Goal: Task Accomplishment & Management: Use online tool/utility

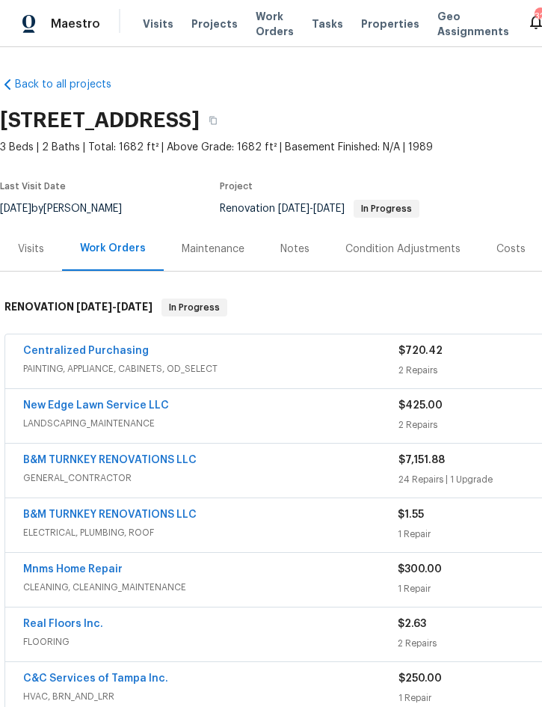
scroll to position [-2, -4]
click at [213, 31] on span "Projects" at bounding box center [214, 23] width 46 height 15
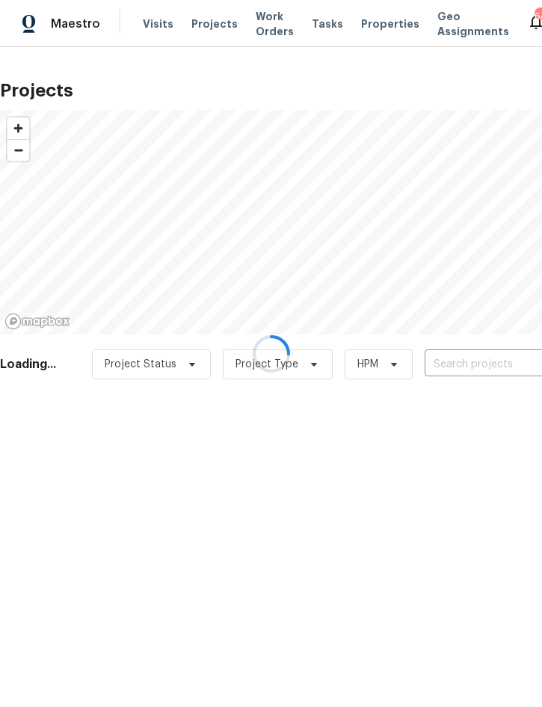
click at [458, 360] on div at bounding box center [271, 353] width 542 height 707
click at [458, 361] on div at bounding box center [271, 353] width 542 height 707
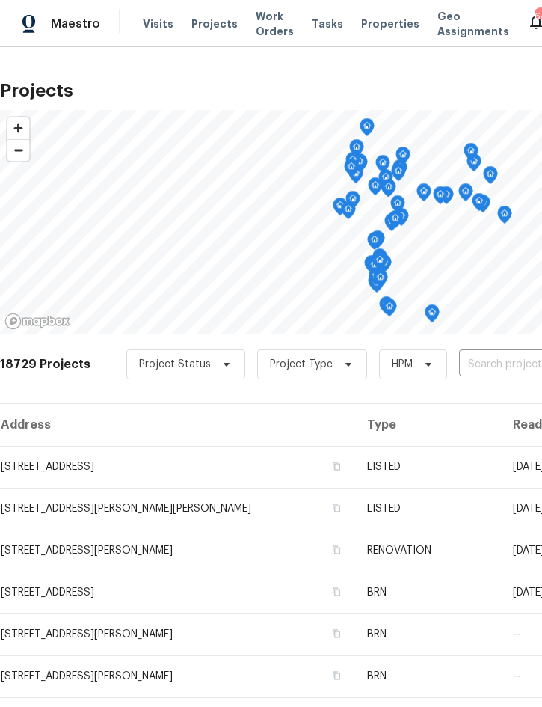
click at [479, 363] on input "text" at bounding box center [544, 364] width 171 height 23
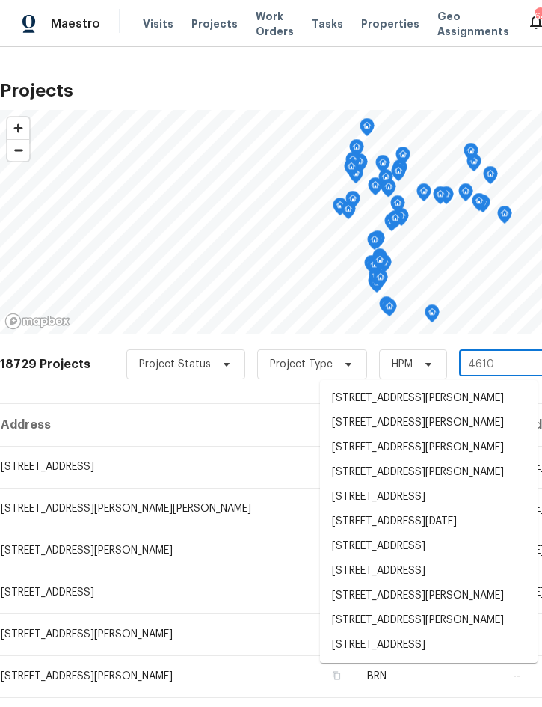
type input "4610 g"
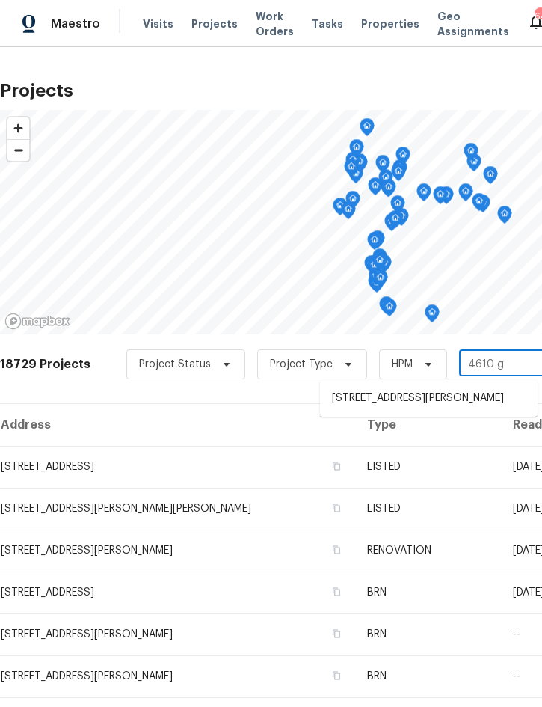
click at [435, 396] on li "4610 George Rd, Tampa, FL 33634" at bounding box center [429, 398] width 218 height 25
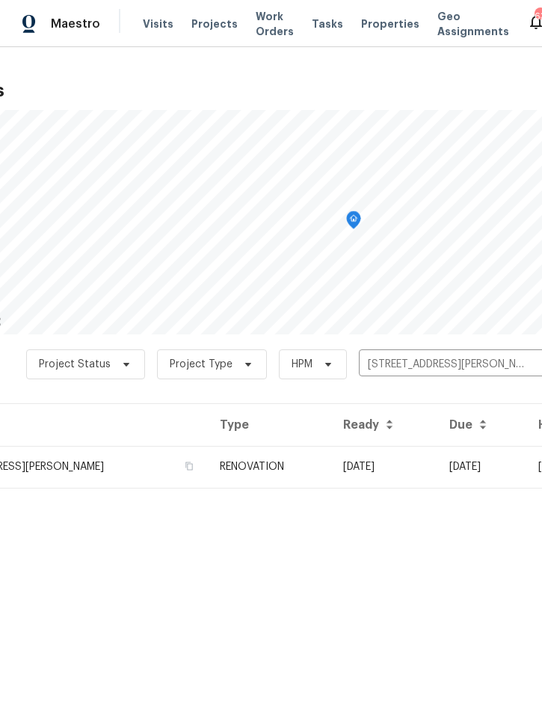
click at [209, 22] on span "Projects" at bounding box center [214, 23] width 46 height 15
click at [533, 366] on button "Clear" at bounding box center [543, 364] width 21 height 21
click at [445, 363] on input "text" at bounding box center [444, 364] width 171 height 23
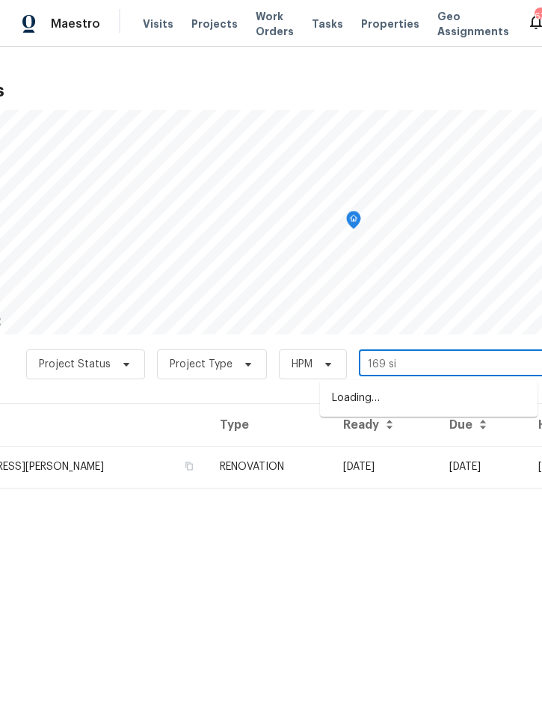
type input "169 sil"
click at [428, 395] on li "169 Silver Maple Bnd, Davenport, FL 33837" at bounding box center [429, 398] width 218 height 25
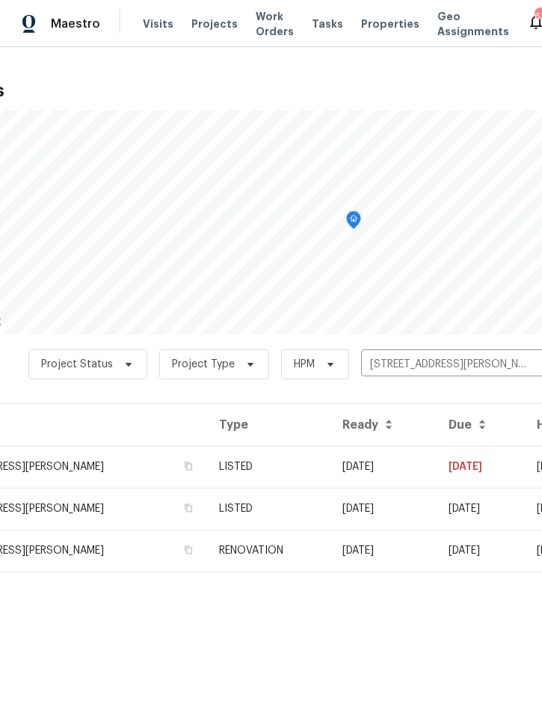
click at [411, 468] on td "[DATE]" at bounding box center [384, 467] width 106 height 42
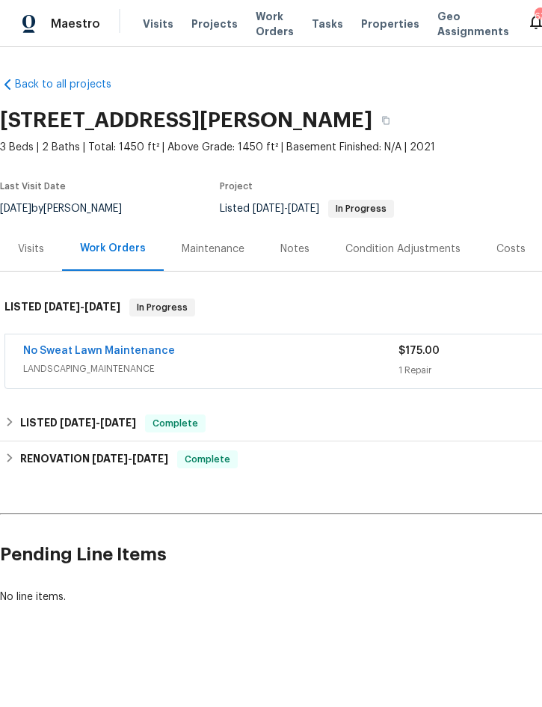
click at [326, 366] on span "LANDSCAPING_MAINTENANCE" at bounding box center [210, 368] width 375 height 15
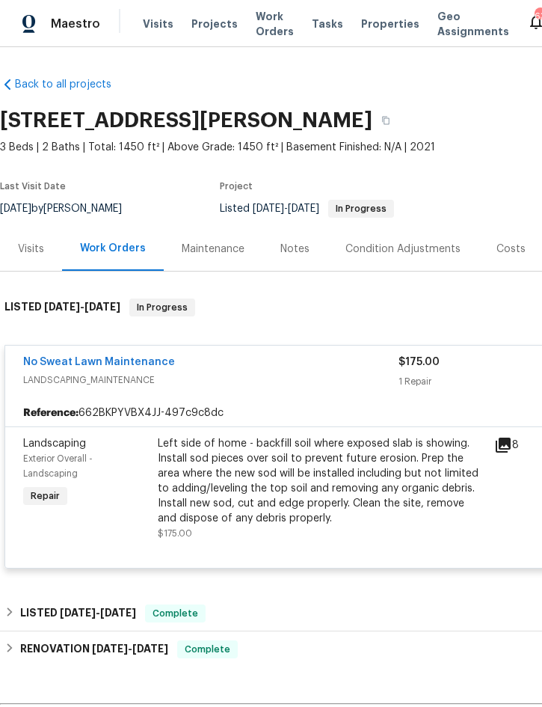
click at [328, 491] on div "Left side of home - backfill soil where exposed slab is showing. Install sod pi…" at bounding box center [322, 481] width 328 height 90
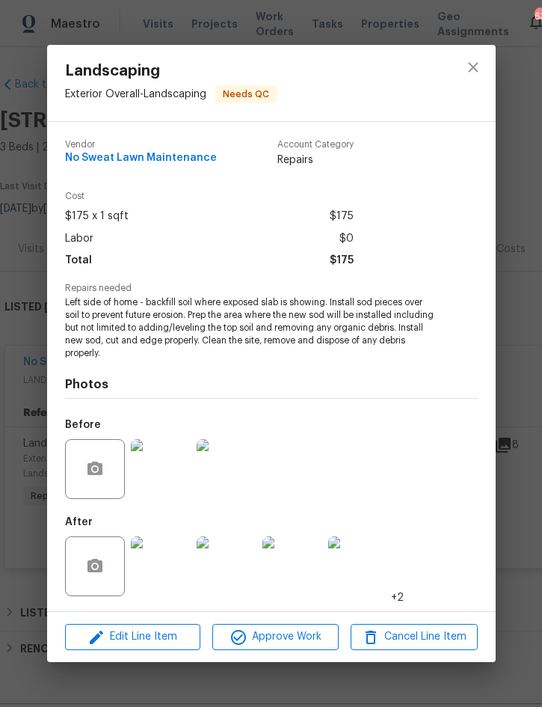
click at [155, 577] on img at bounding box center [161, 566] width 60 height 60
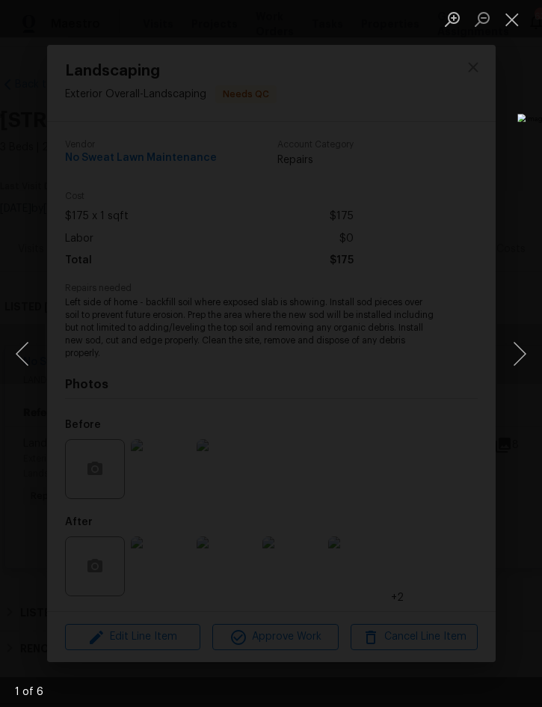
click at [520, 349] on button "Next image" at bounding box center [519, 354] width 45 height 60
click at [516, 346] on button "Next image" at bounding box center [519, 354] width 45 height 60
click at [508, 352] on button "Next image" at bounding box center [519, 354] width 45 height 60
click at [515, 19] on button "Close lightbox" at bounding box center [512, 19] width 30 height 26
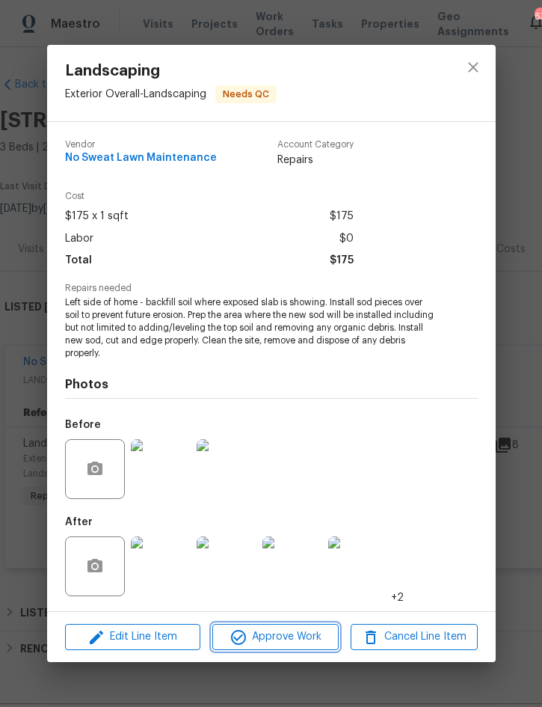
click at [285, 642] on span "Approve Work" at bounding box center [275, 636] width 117 height 19
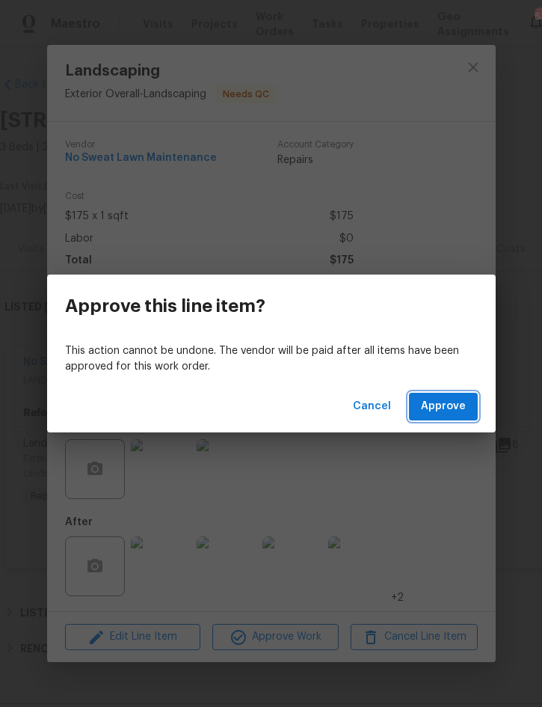
click at [462, 402] on span "Approve" at bounding box center [443, 406] width 45 height 19
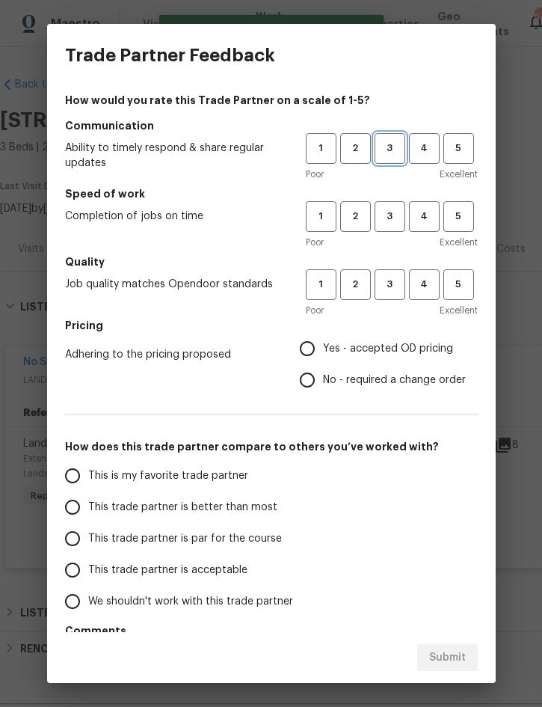
click at [389, 149] on span "3" at bounding box center [390, 148] width 28 height 17
click at [392, 222] on span "3" at bounding box center [390, 216] width 28 height 17
click at [392, 291] on span "3" at bounding box center [390, 284] width 28 height 17
click at [375, 358] on label "Yes - accepted OD pricing" at bounding box center [379, 348] width 174 height 31
click at [323, 358] on input "Yes - accepted OD pricing" at bounding box center [307, 348] width 31 height 31
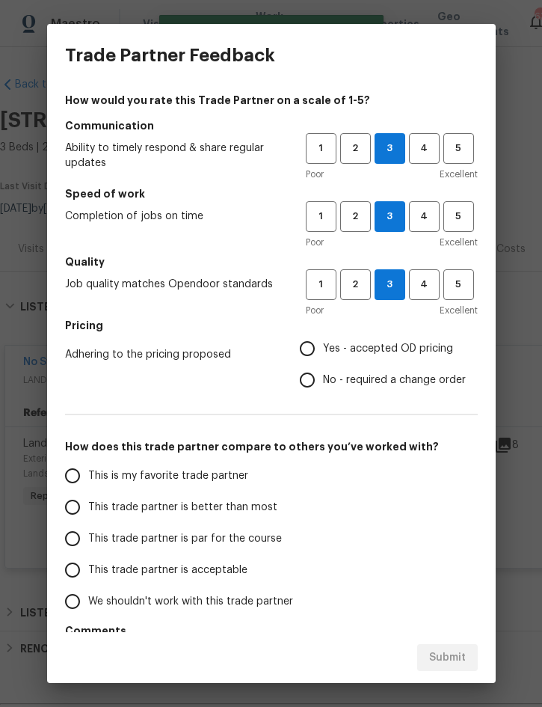
radio input "true"
click at [235, 503] on span "This trade partner is better than most" at bounding box center [182, 508] width 189 height 16
click at [88, 503] on input "This trade partner is better than most" at bounding box center [72, 506] width 31 height 31
click at [443, 653] on span "Submit" at bounding box center [447, 657] width 37 height 19
radio input "true"
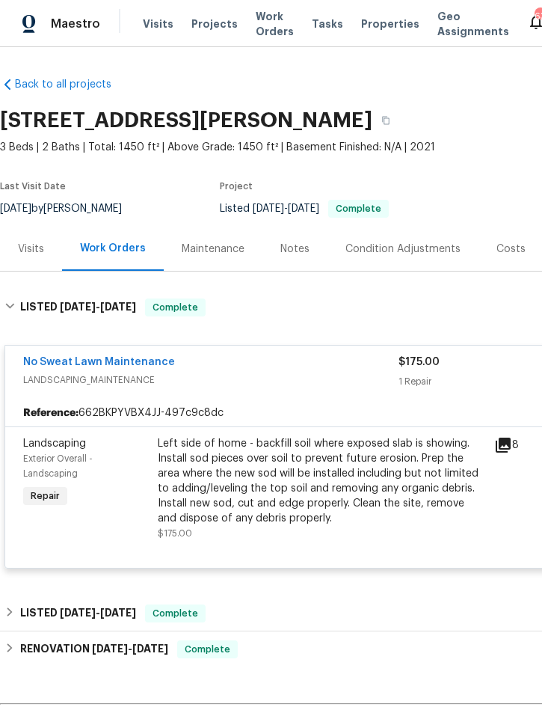
click at [207, 26] on span "Projects" at bounding box center [214, 23] width 46 height 15
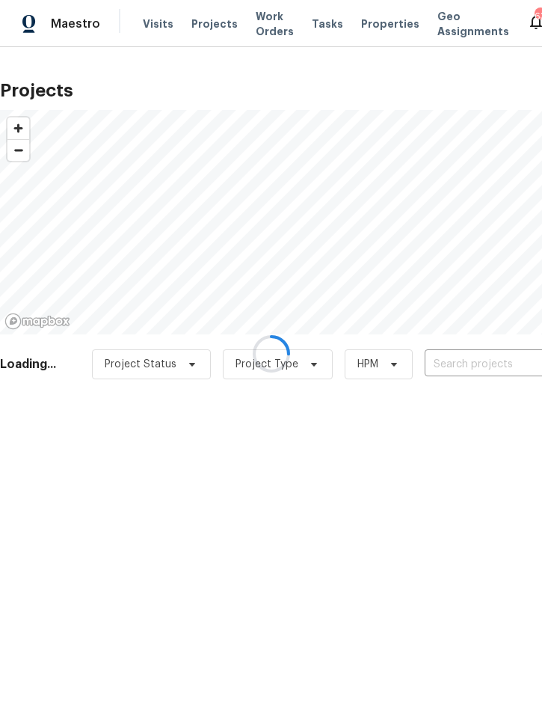
click at [459, 364] on input "text" at bounding box center [510, 364] width 171 height 23
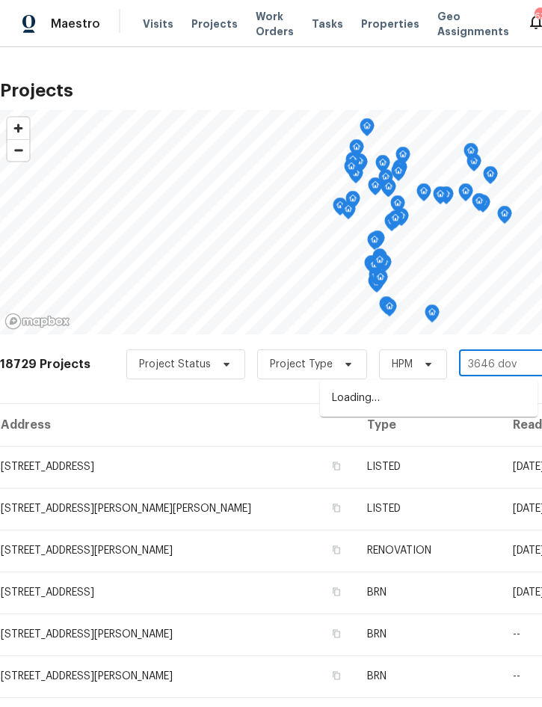
type input "3646 dove"
click at [437, 394] on li "3646 Dovetail Ln S, Lakeland, FL 33812" at bounding box center [429, 398] width 218 height 25
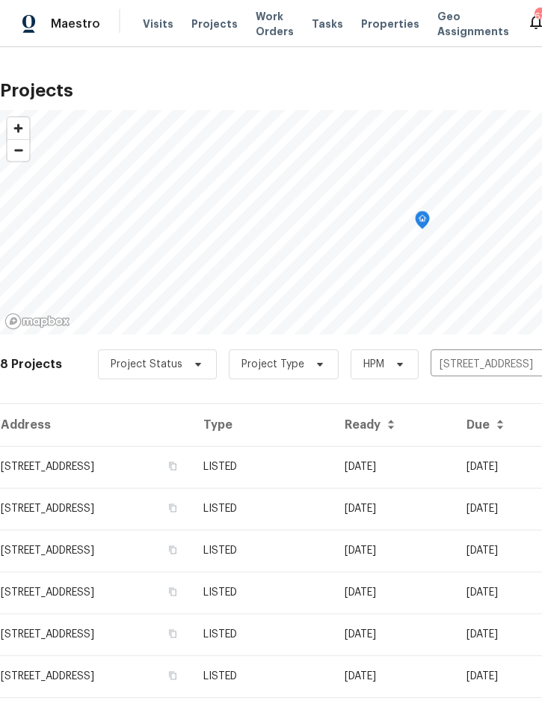
click at [455, 465] on td "[DATE]" at bounding box center [394, 467] width 122 height 42
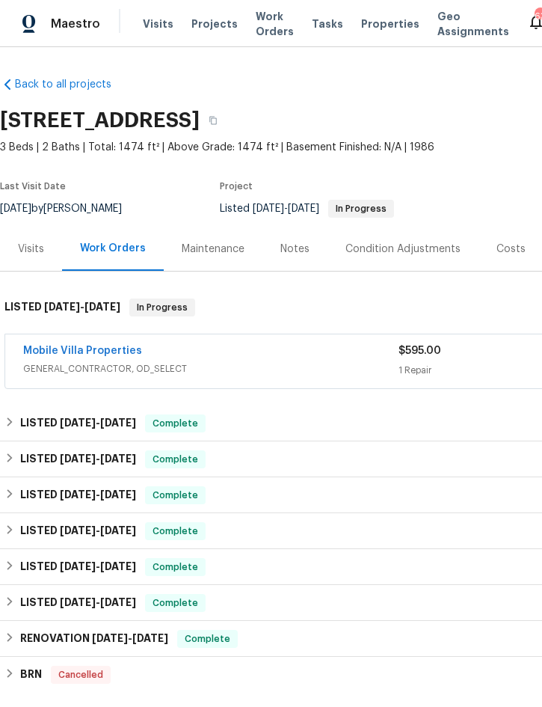
click at [316, 357] on div "Mobile Villa Properties" at bounding box center [210, 352] width 375 height 18
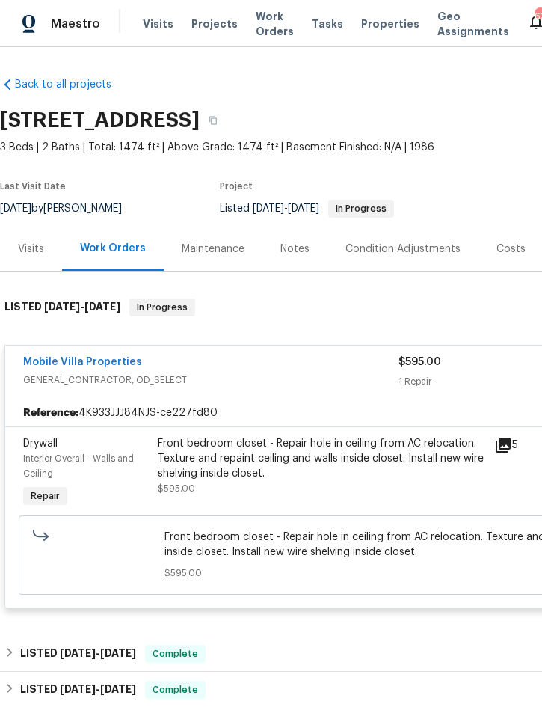
click at [343, 455] on div "Front bedroom closet - Repair hole in ceiling from AC relocation. Texture and r…" at bounding box center [322, 458] width 328 height 45
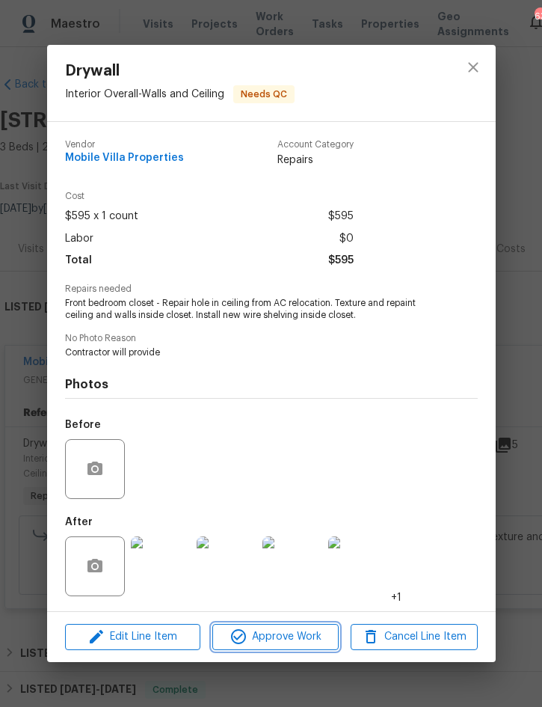
click at [280, 636] on span "Approve Work" at bounding box center [275, 636] width 117 height 19
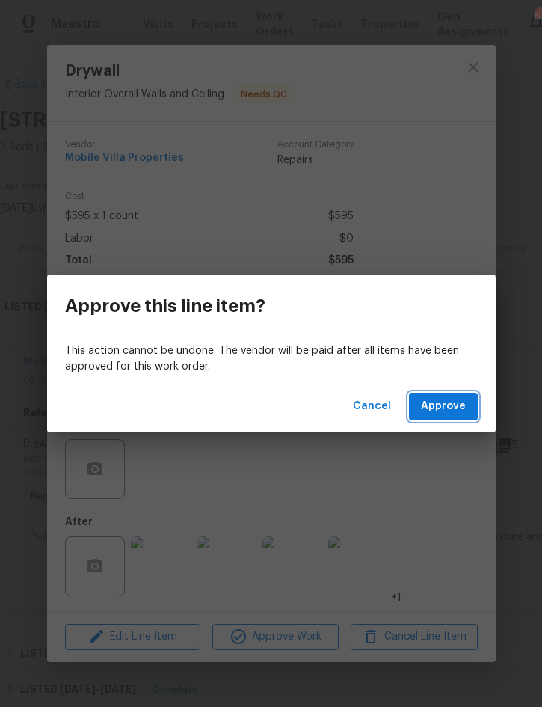
click at [446, 414] on span "Approve" at bounding box center [443, 406] width 45 height 19
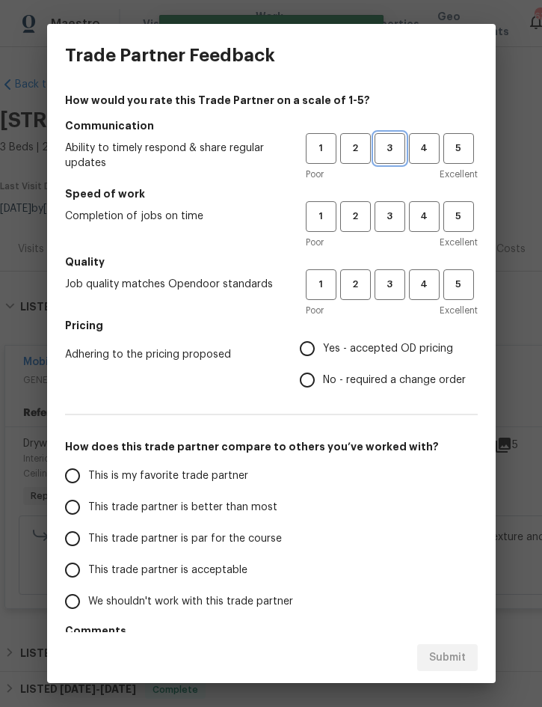
click at [391, 142] on span "3" at bounding box center [390, 148] width 28 height 17
click at [388, 216] on span "3" at bounding box center [390, 216] width 28 height 17
click at [393, 285] on span "3" at bounding box center [390, 284] width 28 height 17
click at [382, 351] on span "Yes - accepted OD pricing" at bounding box center [388, 349] width 130 height 16
click at [323, 351] on input "Yes - accepted OD pricing" at bounding box center [307, 348] width 31 height 31
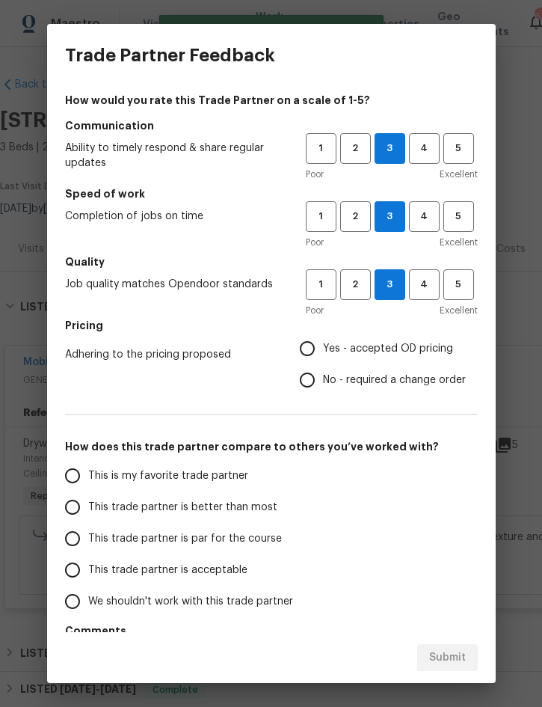
radio input "true"
click at [241, 511] on span "This trade partner is better than most" at bounding box center [182, 508] width 189 height 16
click at [88, 511] on input "This trade partner is better than most" at bounding box center [72, 506] width 31 height 31
click at [444, 650] on span "Submit" at bounding box center [447, 657] width 37 height 19
radio input "true"
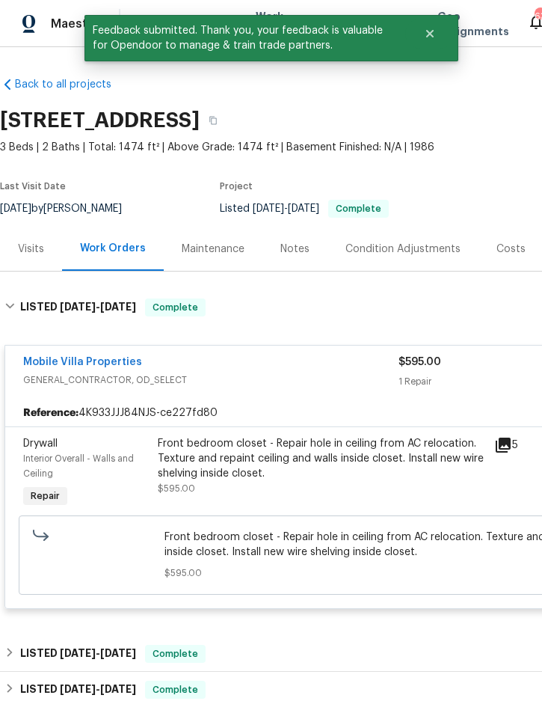
click at [484, 165] on section "3646 Dovetail Ln S, Lakeland, FL 33812 3 Beds | 2 Baths | Total: 1474 ft² | Abo…" at bounding box center [422, 164] width 845 height 126
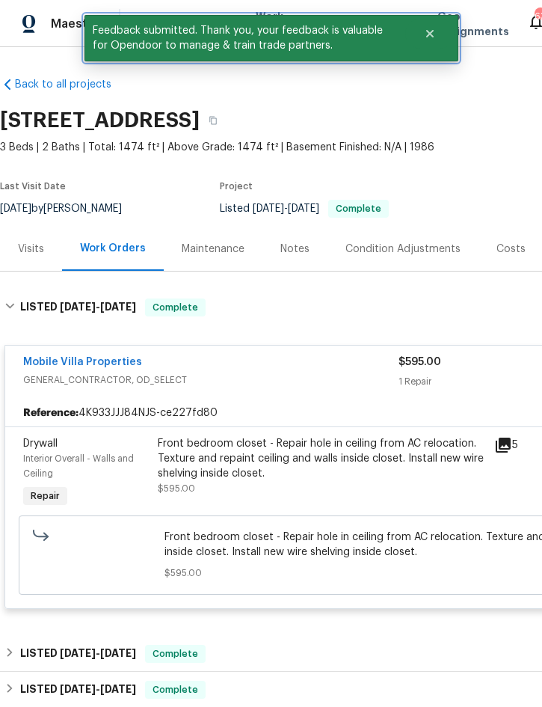
click at [434, 32] on icon "Close" at bounding box center [430, 34] width 12 height 12
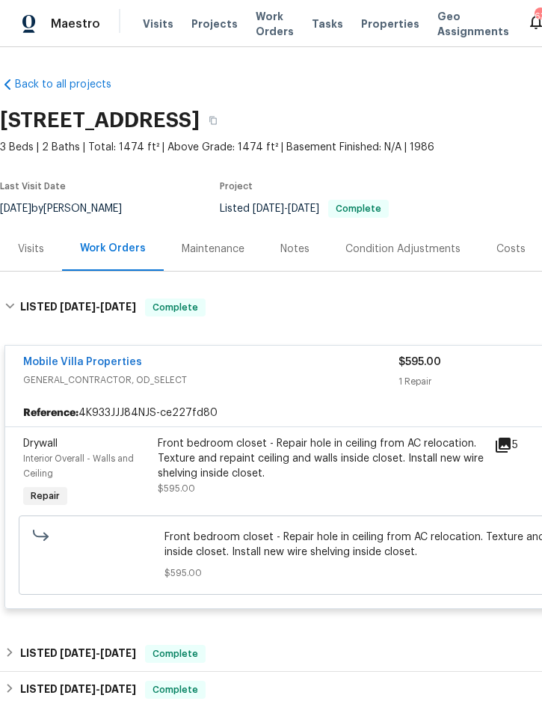
click at [206, 30] on span "Projects" at bounding box center [214, 23] width 46 height 15
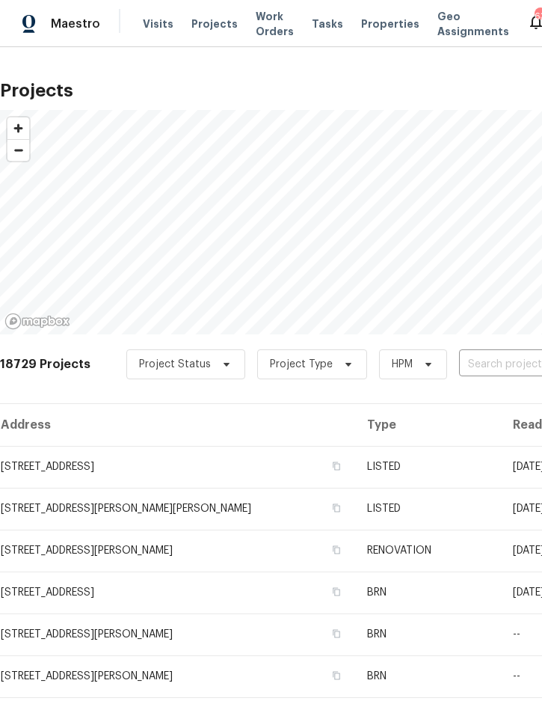
click at [486, 357] on input "text" at bounding box center [544, 364] width 171 height 23
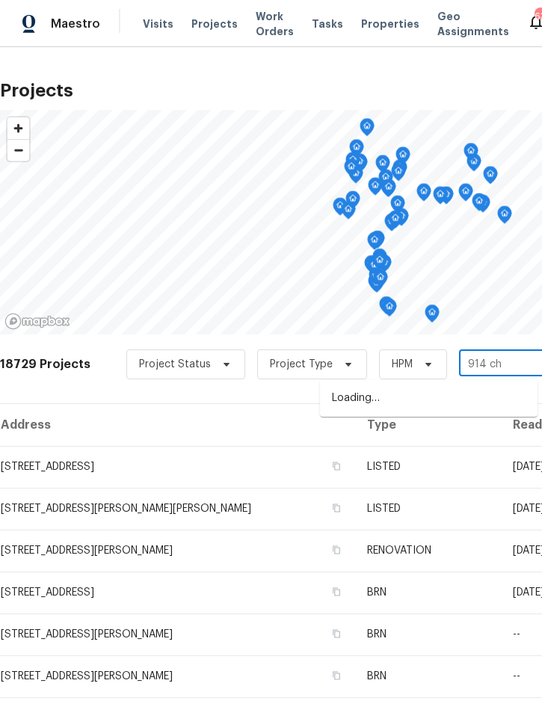
type input "914 cha"
click at [428, 399] on li "914 Charo Pkwy Unit 112, Davenport, FL 33897" at bounding box center [429, 398] width 218 height 25
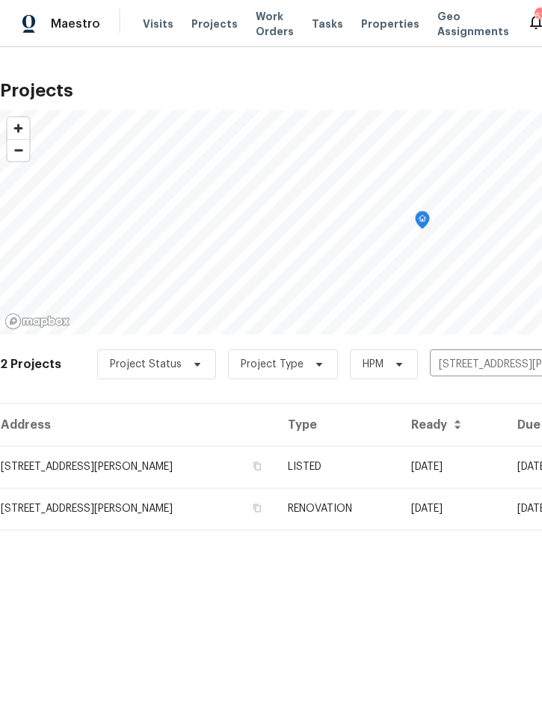
click at [399, 466] on td "LISTED" at bounding box center [337, 467] width 123 height 42
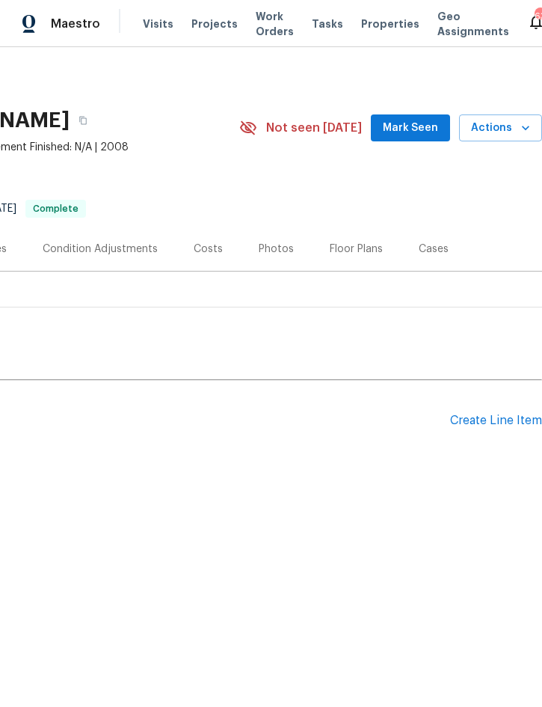
scroll to position [0, 303]
click at [514, 125] on span "Actions" at bounding box center [500, 128] width 59 height 19
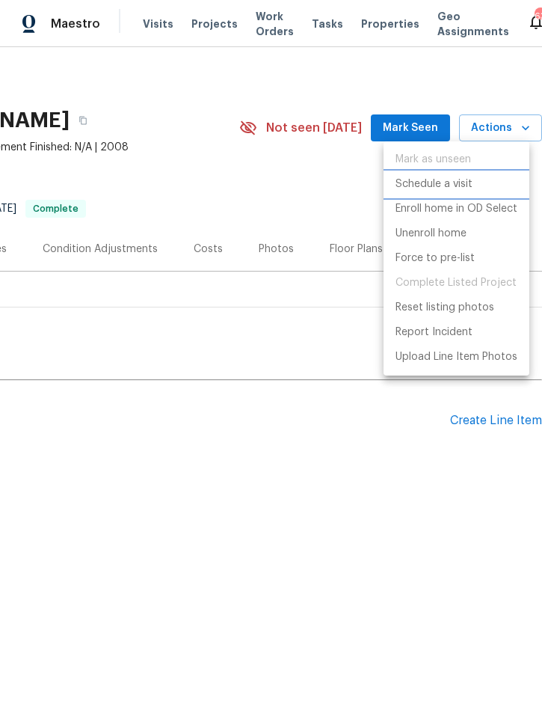
click at [464, 185] on p "Schedule a visit" at bounding box center [434, 184] width 77 height 16
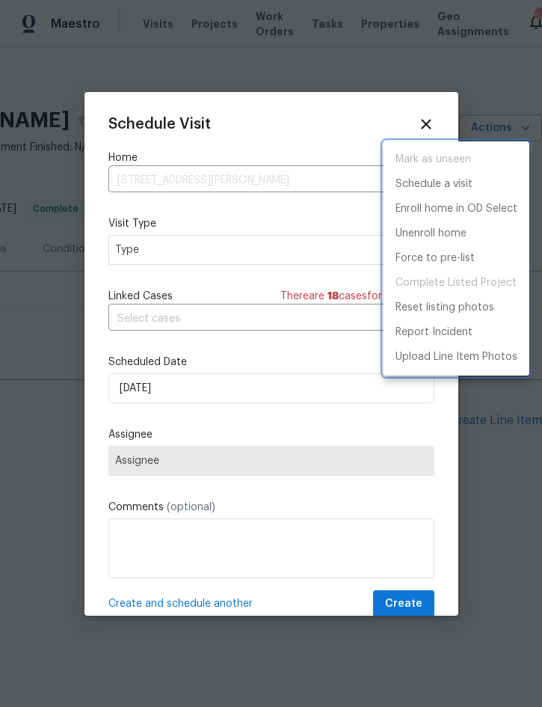
click at [261, 244] on div at bounding box center [271, 353] width 542 height 707
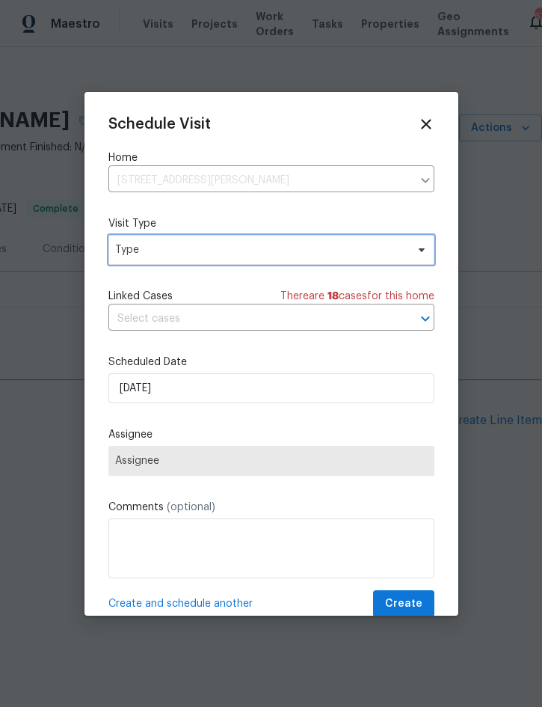
click at [276, 248] on span "Type" at bounding box center [260, 249] width 291 height 15
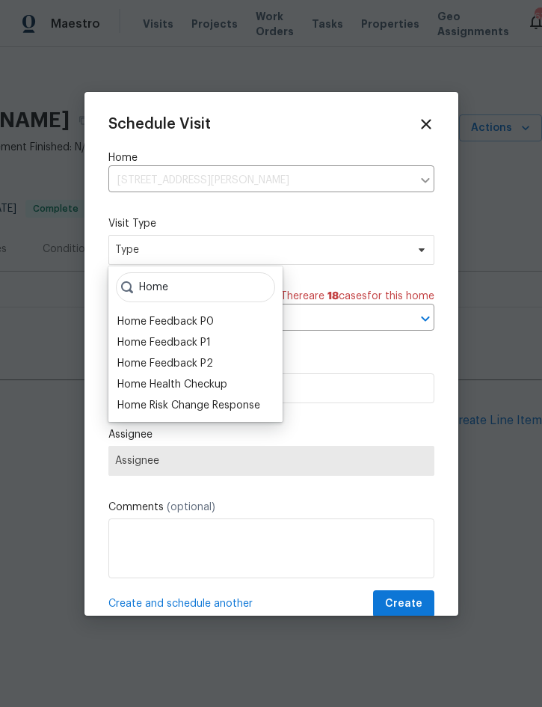
type input "Home"
click at [215, 385] on div "Home Health Checkup" at bounding box center [172, 384] width 110 height 15
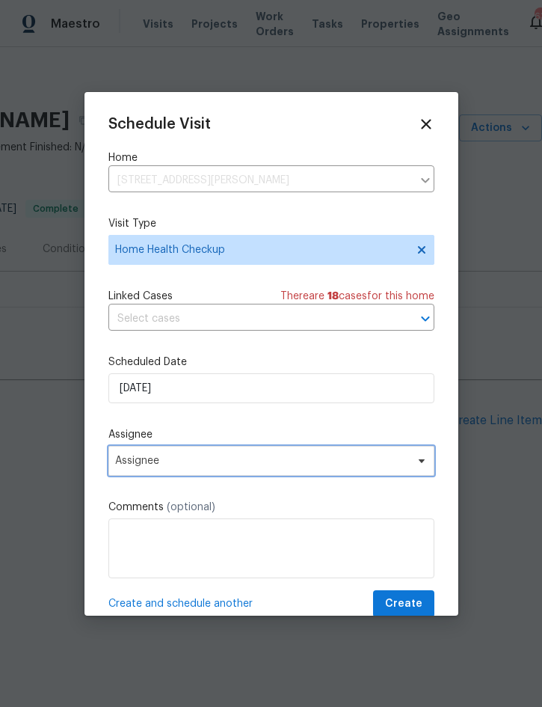
click at [277, 453] on span "Assignee" at bounding box center [271, 461] width 326 height 30
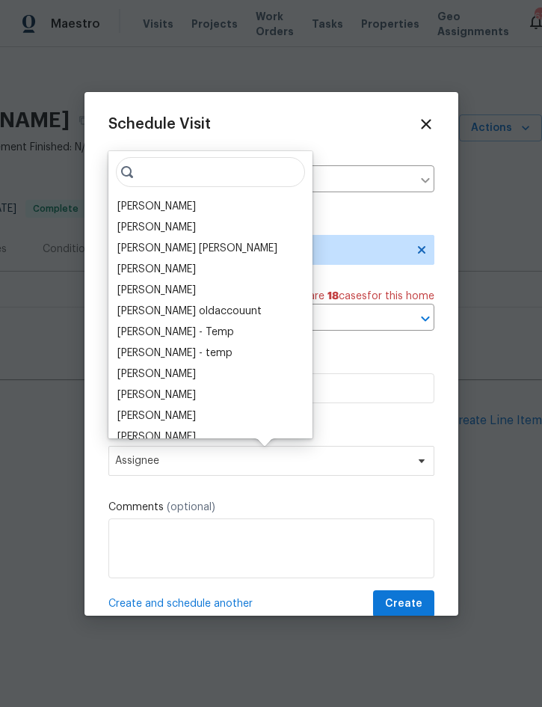
click at [185, 208] on div "[PERSON_NAME]" at bounding box center [156, 206] width 79 height 15
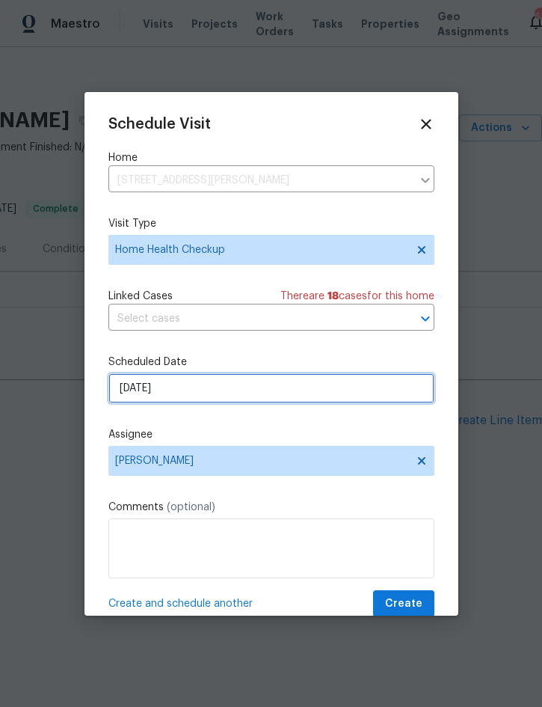
click at [277, 399] on input "9/9/2025" at bounding box center [271, 388] width 326 height 30
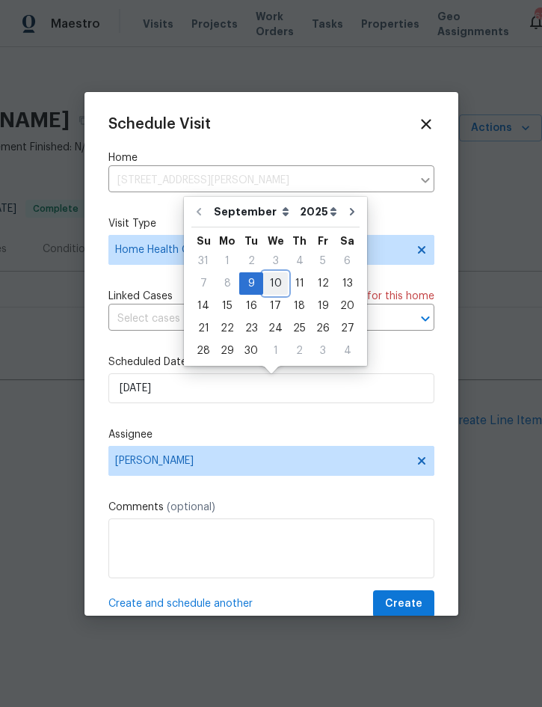
click at [274, 279] on div "10" at bounding box center [275, 283] width 25 height 21
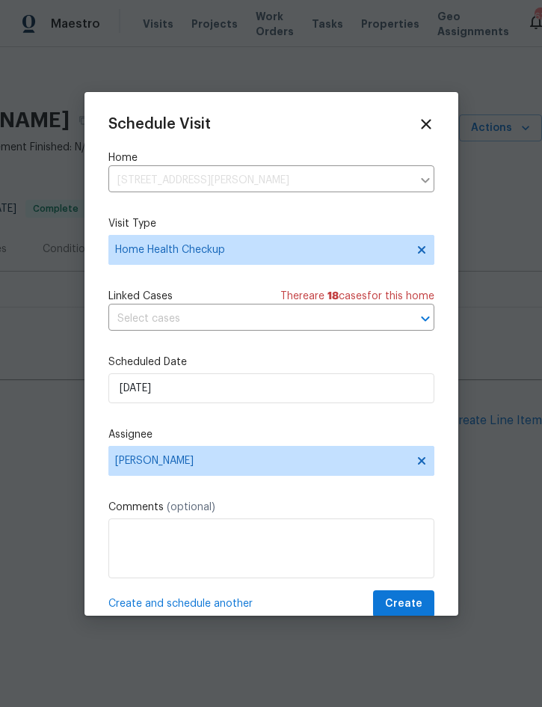
type input "9/10/2025"
click at [405, 604] on span "Create" at bounding box center [403, 604] width 37 height 19
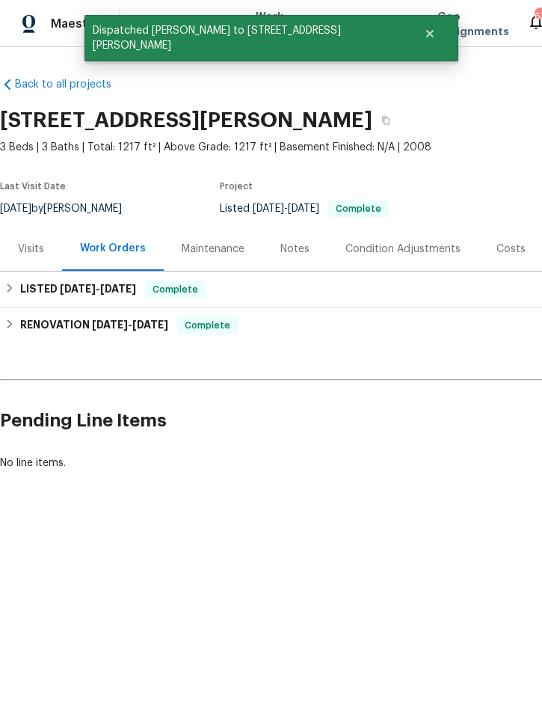
scroll to position [0, -1]
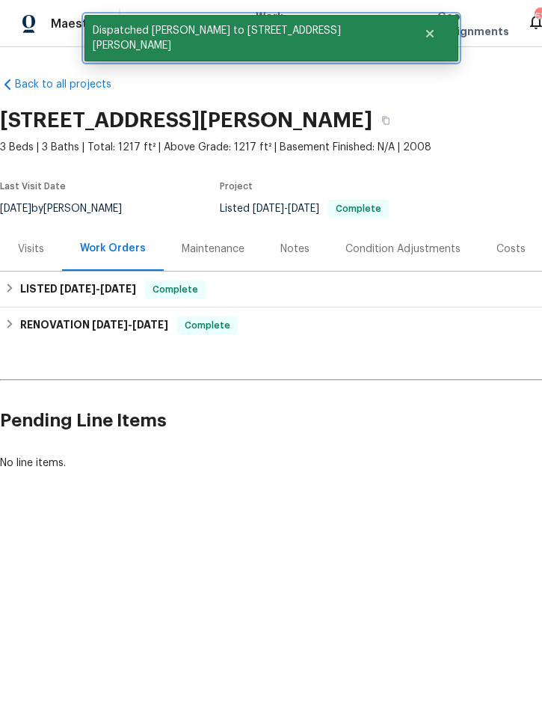
click at [424, 32] on icon "Close" at bounding box center [430, 34] width 12 height 12
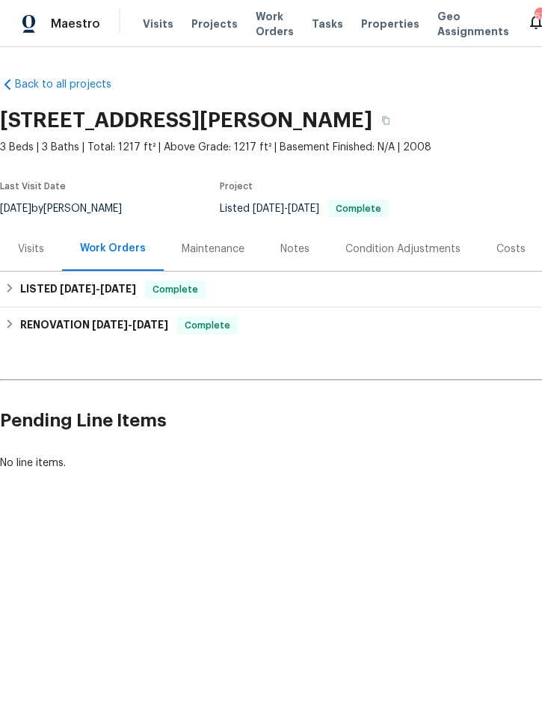
click at [203, 24] on span "Projects" at bounding box center [214, 23] width 46 height 15
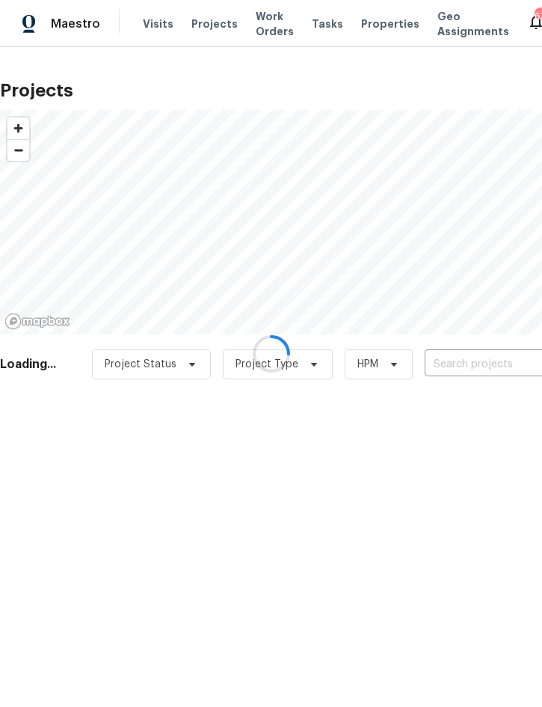
click at [467, 360] on input "text" at bounding box center [510, 364] width 171 height 23
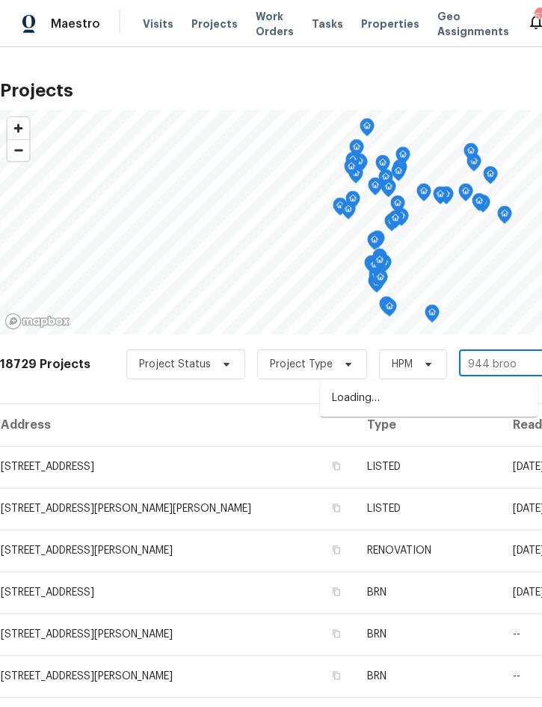
type input "944 brook"
click at [439, 391] on li "944 Brooklet Dr, Davenport, FL 33837" at bounding box center [429, 398] width 218 height 25
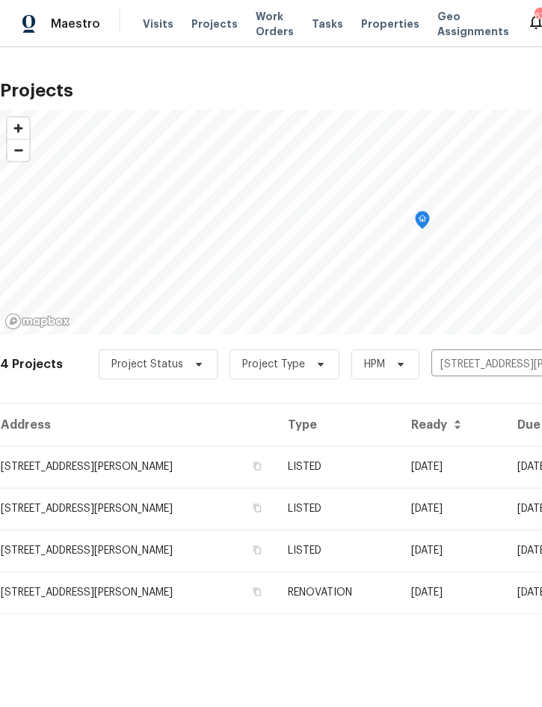
click at [425, 467] on td "07/29/25" at bounding box center [452, 467] width 106 height 42
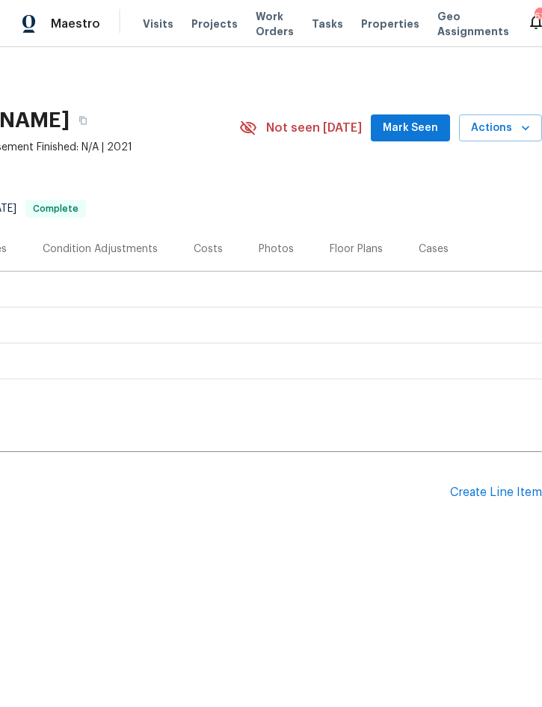
scroll to position [0, 303]
click at [507, 122] on span "Actions" at bounding box center [500, 128] width 59 height 19
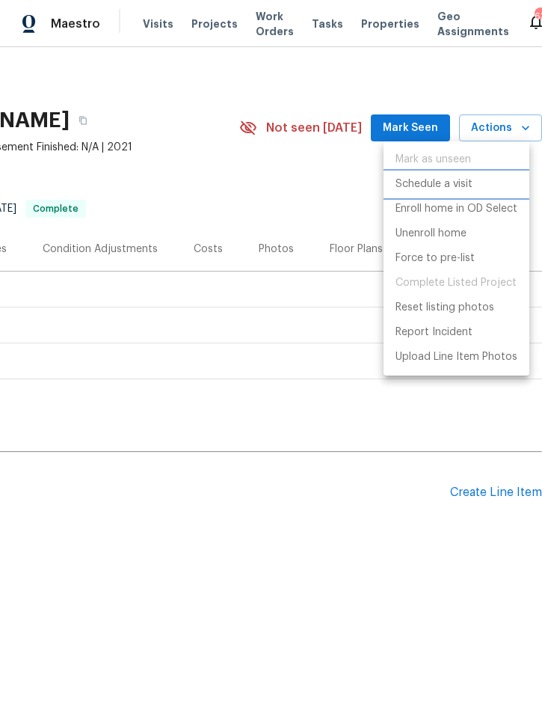
click at [466, 183] on p "Schedule a visit" at bounding box center [434, 184] width 77 height 16
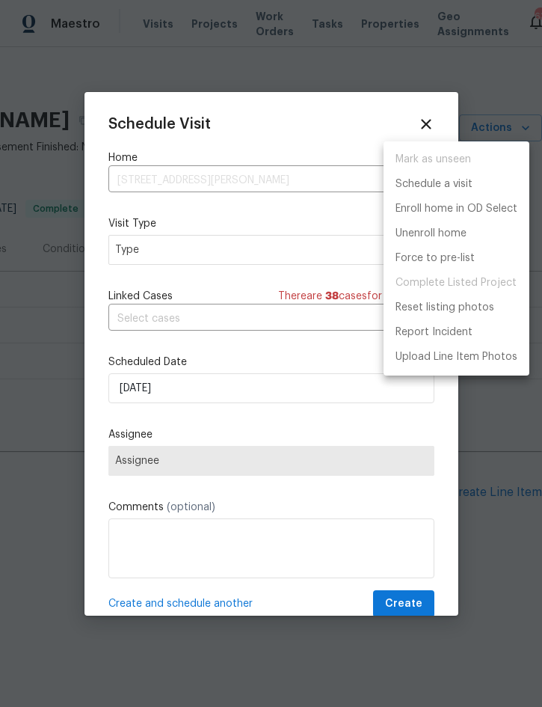
click at [265, 252] on div at bounding box center [271, 353] width 542 height 707
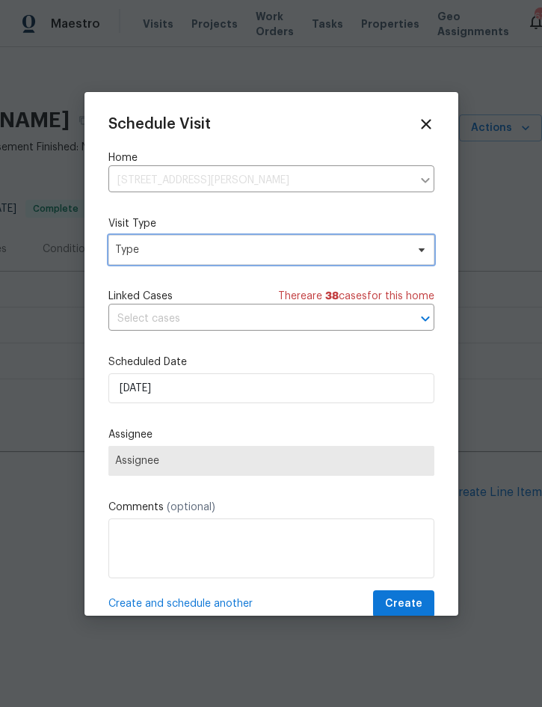
click at [283, 246] on span "Type" at bounding box center [260, 249] width 291 height 15
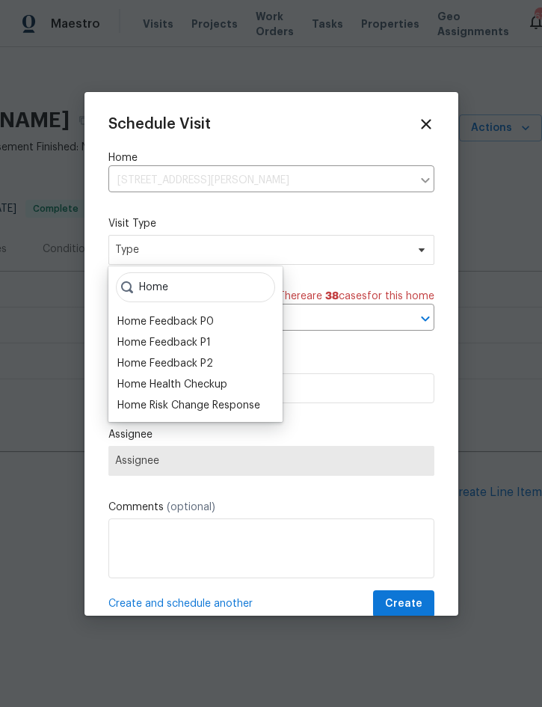
type input "Home"
click at [221, 381] on div "Home Health Checkup" at bounding box center [172, 384] width 110 height 15
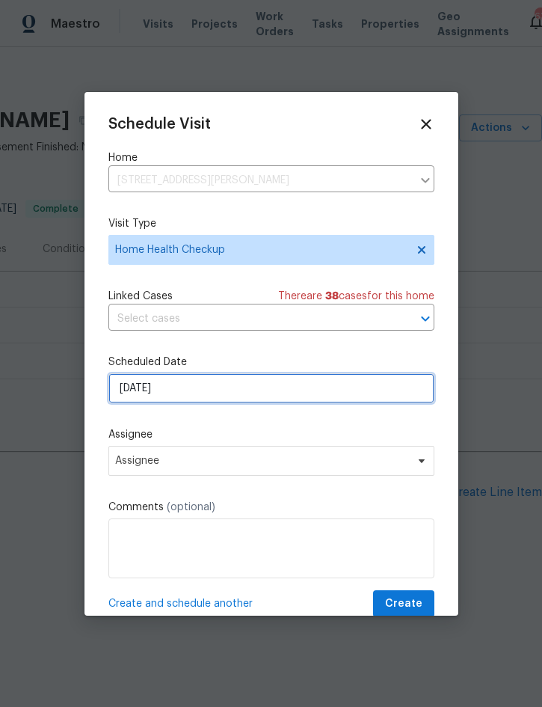
click at [239, 385] on input "9/9/2025" at bounding box center [271, 388] width 326 height 30
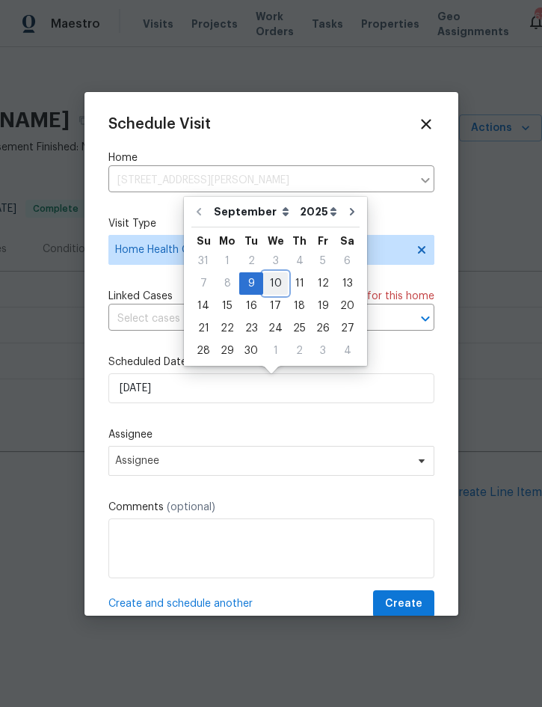
click at [274, 282] on div "10" at bounding box center [275, 283] width 25 height 21
type input "9/10/2025"
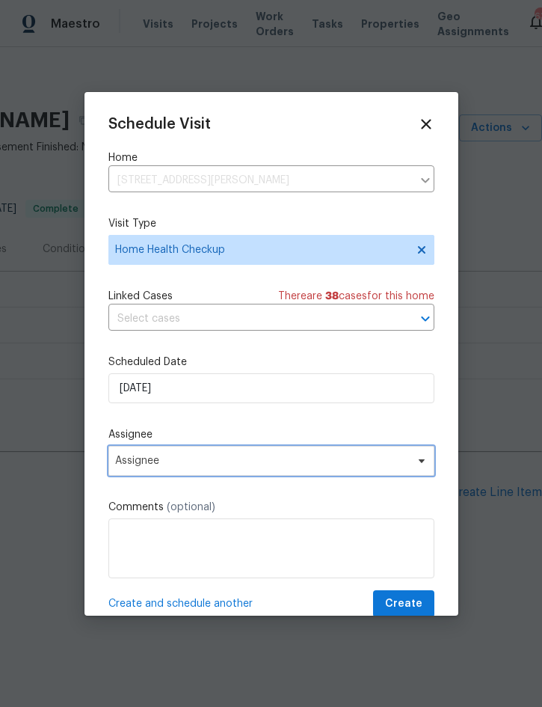
click at [271, 471] on span "Assignee" at bounding box center [271, 461] width 326 height 30
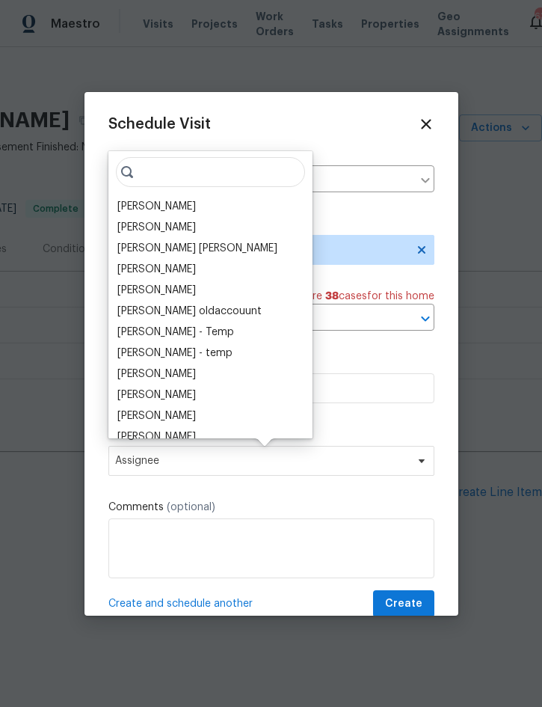
click at [171, 211] on div "[PERSON_NAME]" at bounding box center [156, 206] width 79 height 15
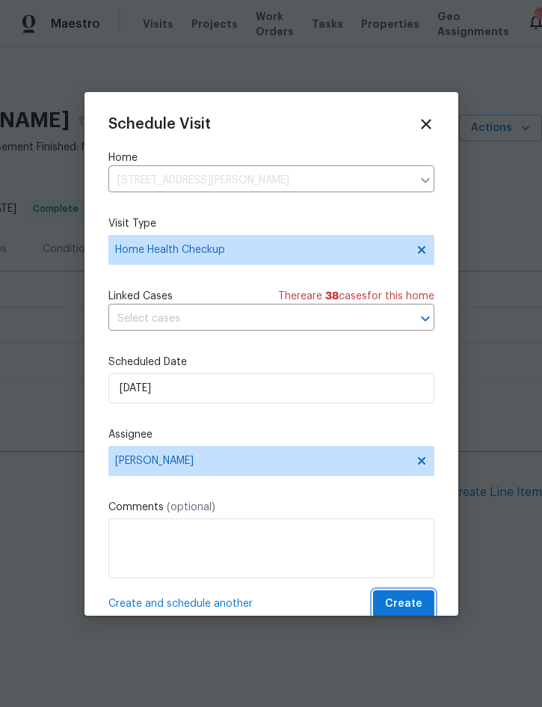
click at [408, 603] on span "Create" at bounding box center [403, 604] width 37 height 19
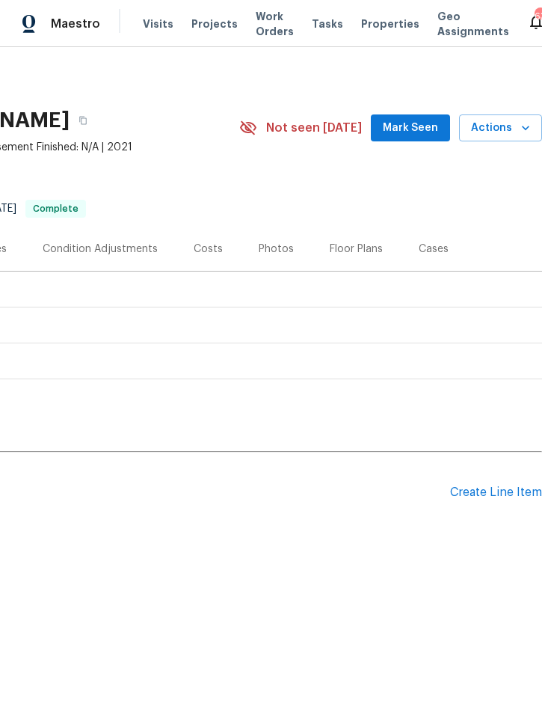
click at [192, 31] on span "Projects" at bounding box center [214, 23] width 46 height 15
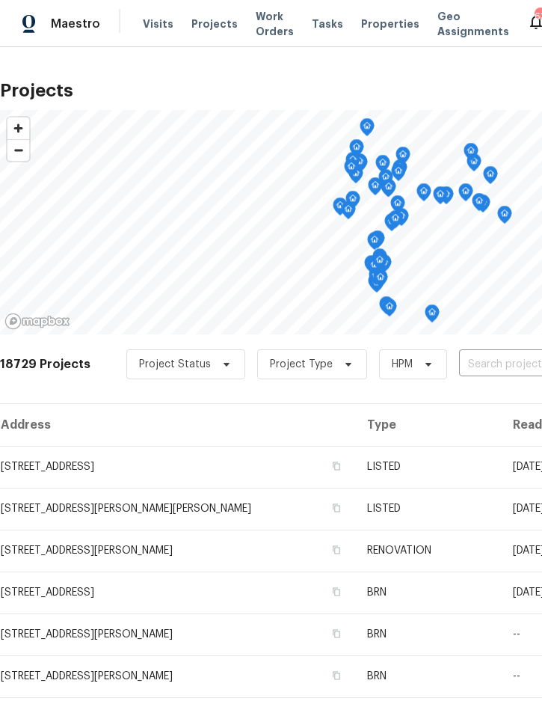
click at [494, 365] on input "text" at bounding box center [544, 364] width 171 height 23
type input "1103 n n"
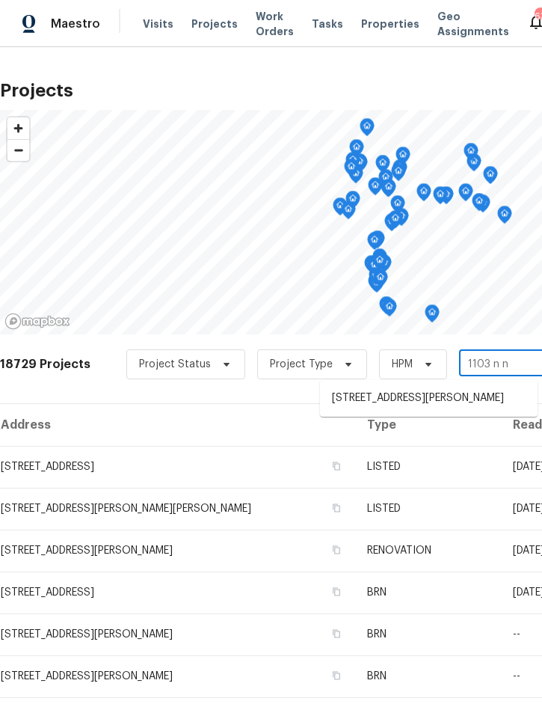
click at [427, 393] on li "1103 N Nancy Ter, Plant City, FL 33563" at bounding box center [429, 398] width 218 height 25
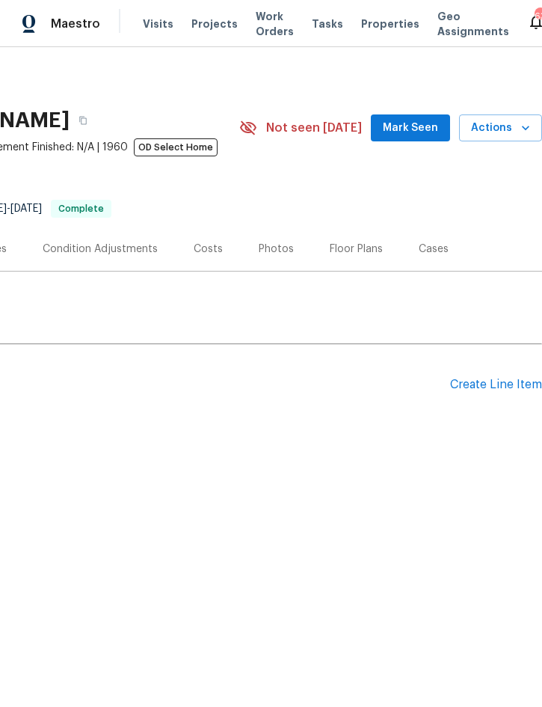
scroll to position [0, 303]
click at [509, 127] on span "Actions" at bounding box center [500, 128] width 59 height 19
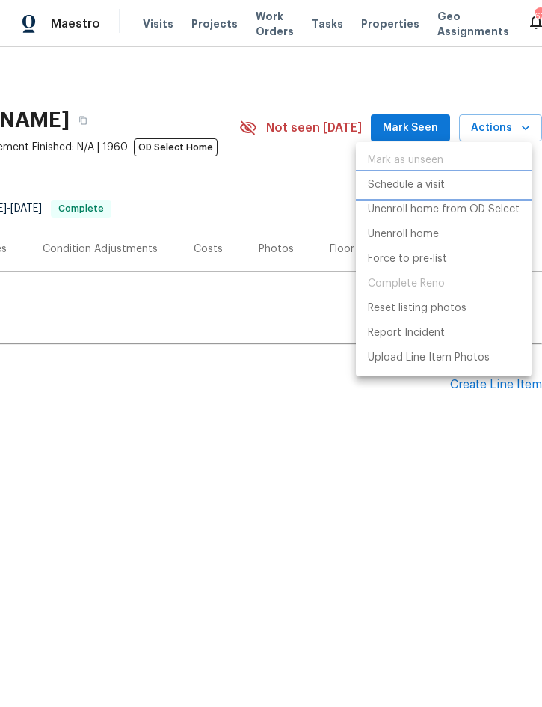
click at [439, 185] on p "Schedule a visit" at bounding box center [406, 185] width 77 height 16
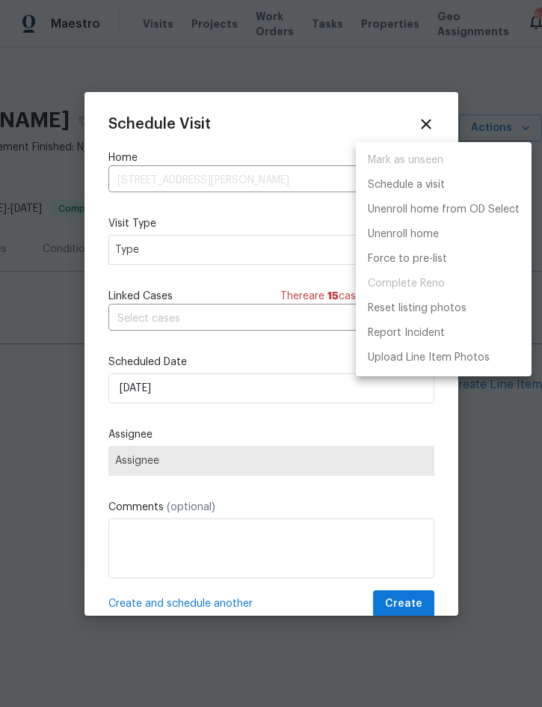
click at [230, 399] on div at bounding box center [271, 353] width 542 height 707
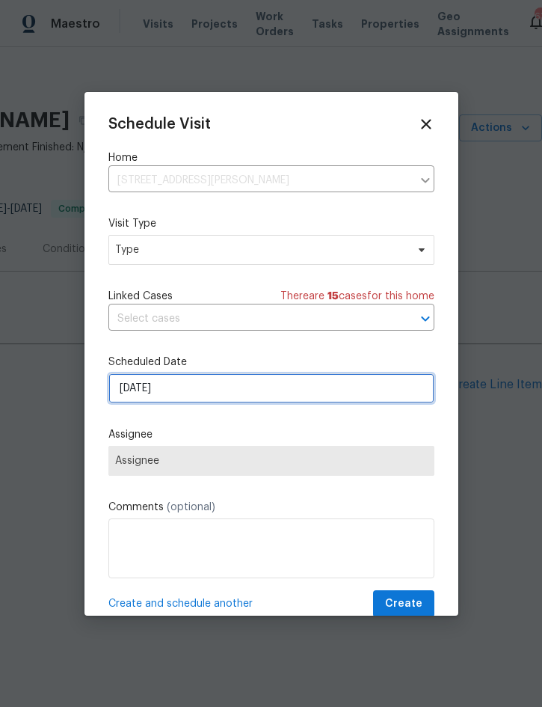
click at [275, 394] on input "9/9/2025" at bounding box center [271, 388] width 326 height 30
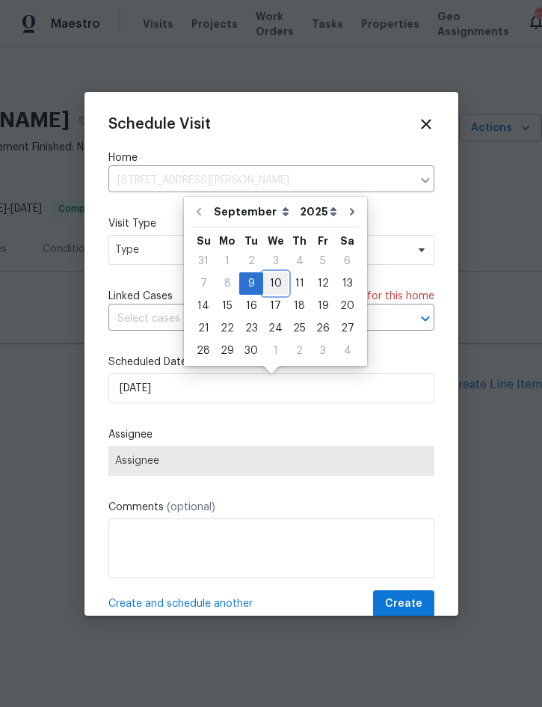
click at [272, 277] on div "10" at bounding box center [275, 283] width 25 height 21
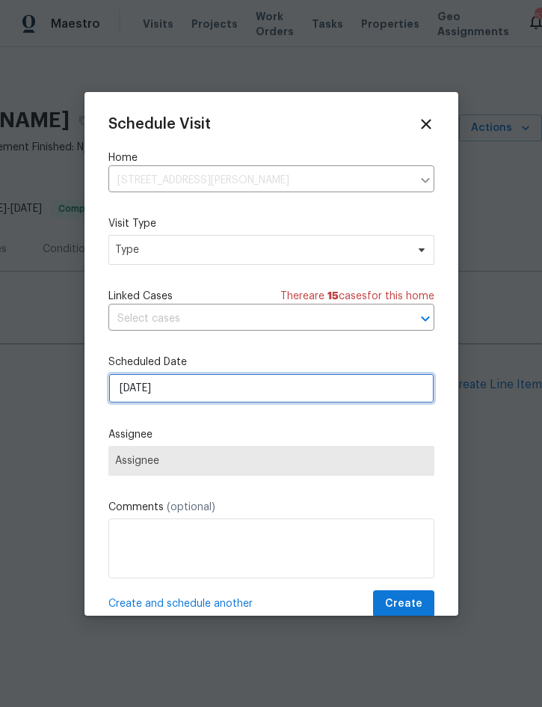
click at [225, 395] on input "9/10/2025" at bounding box center [271, 388] width 326 height 30
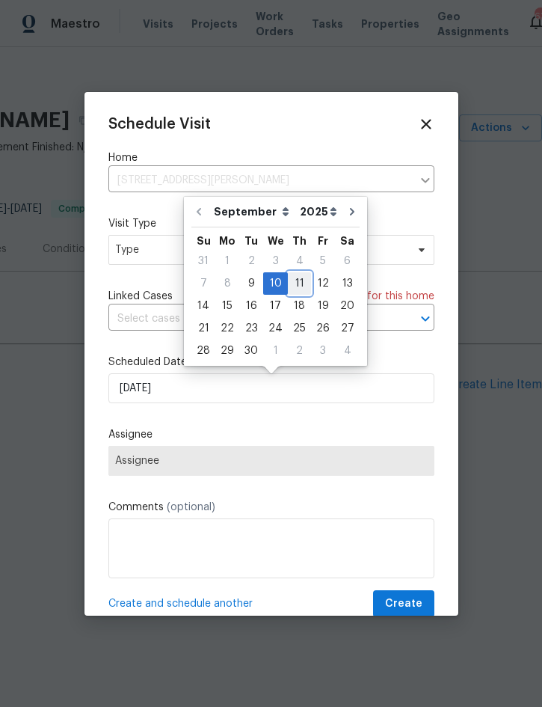
click at [297, 279] on div "11" at bounding box center [299, 283] width 23 height 21
type input "9/11/2025"
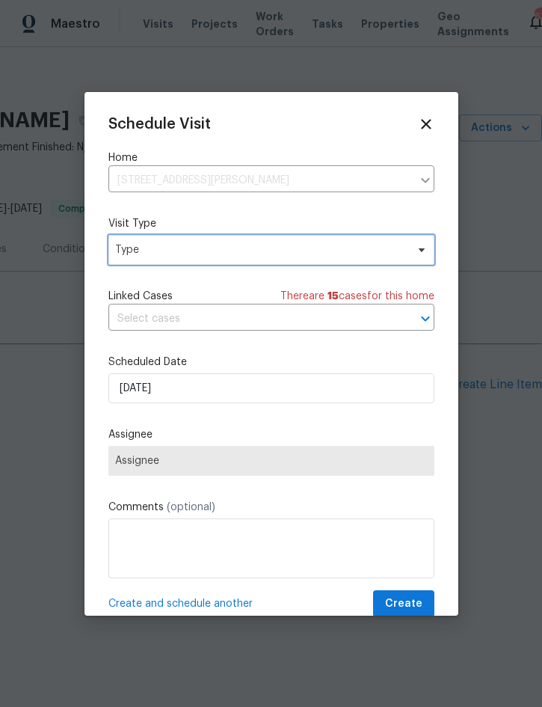
click at [276, 253] on span "Type" at bounding box center [260, 249] width 291 height 15
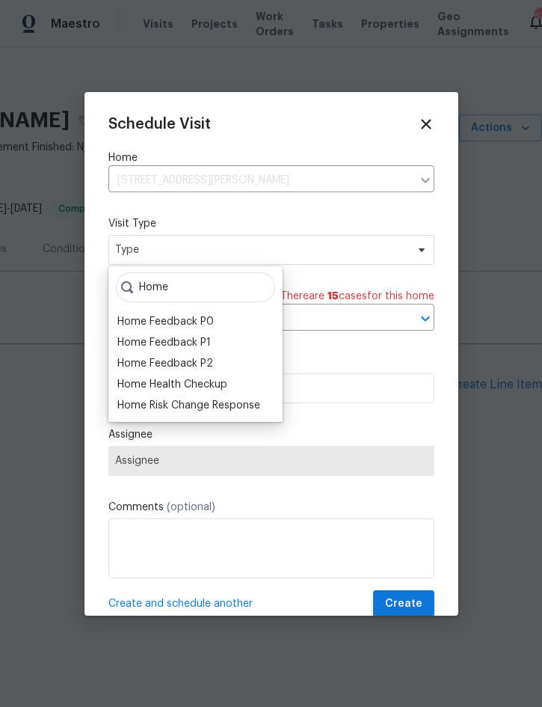
type input "Home"
click at [215, 382] on div "Home Health Checkup" at bounding box center [172, 384] width 110 height 15
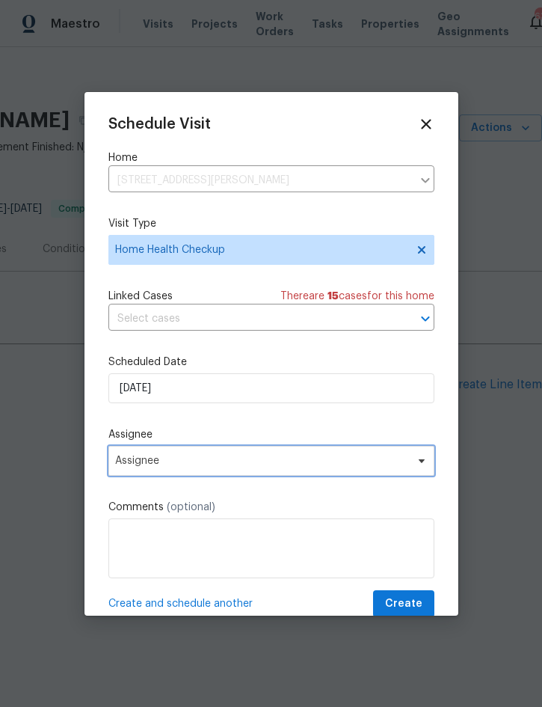
click at [346, 461] on span "Assignee" at bounding box center [261, 461] width 293 height 12
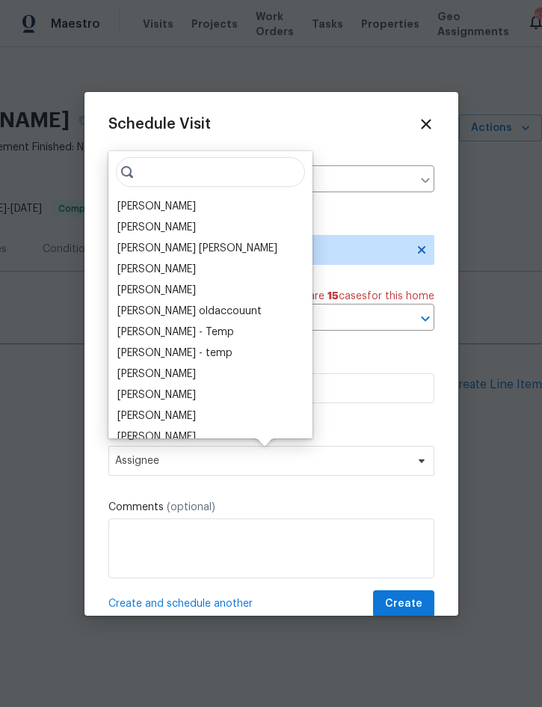
click at [179, 202] on div "[PERSON_NAME]" at bounding box center [156, 206] width 79 height 15
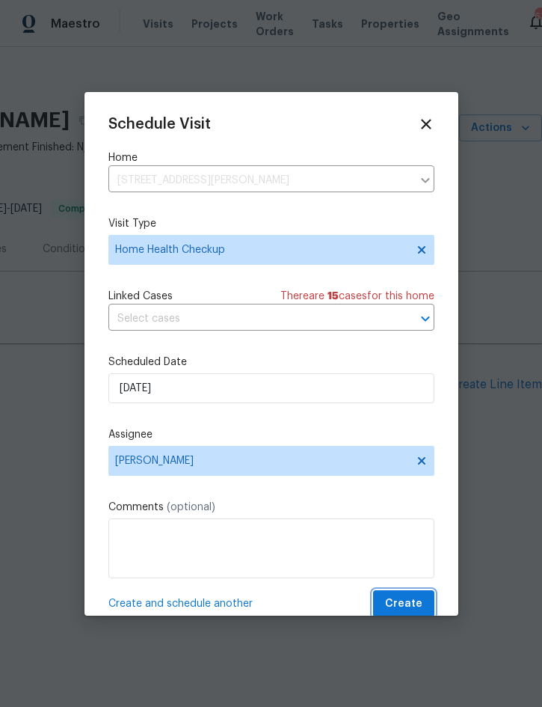
click at [417, 601] on span "Create" at bounding box center [403, 604] width 37 height 19
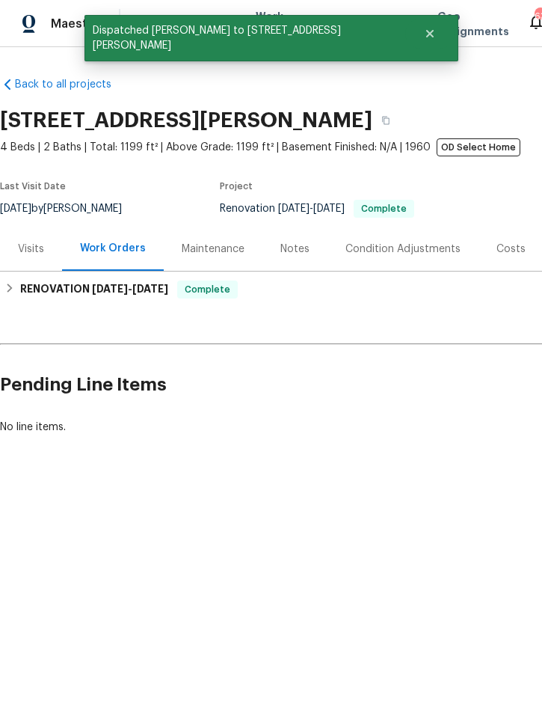
scroll to position [0, 0]
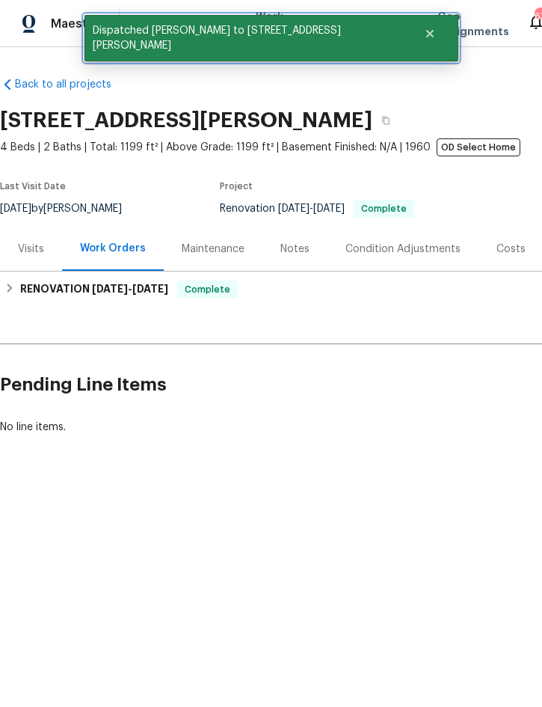
click at [405, 40] on button "Close" at bounding box center [429, 34] width 49 height 30
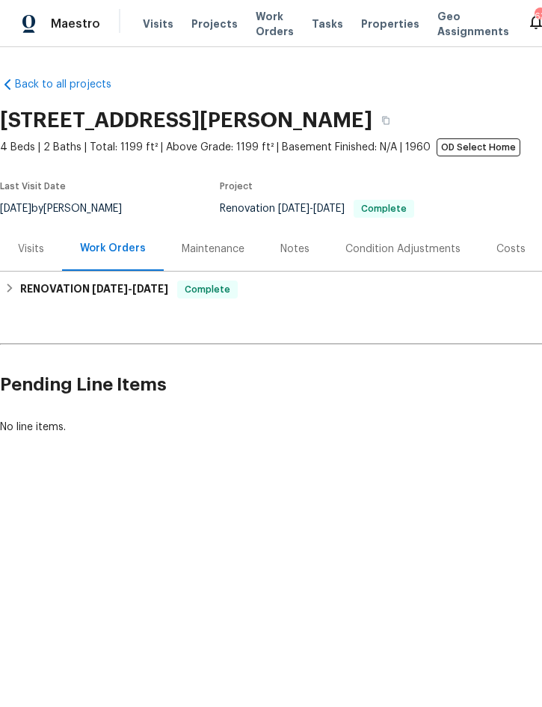
click at [206, 27] on span "Projects" at bounding box center [214, 23] width 46 height 15
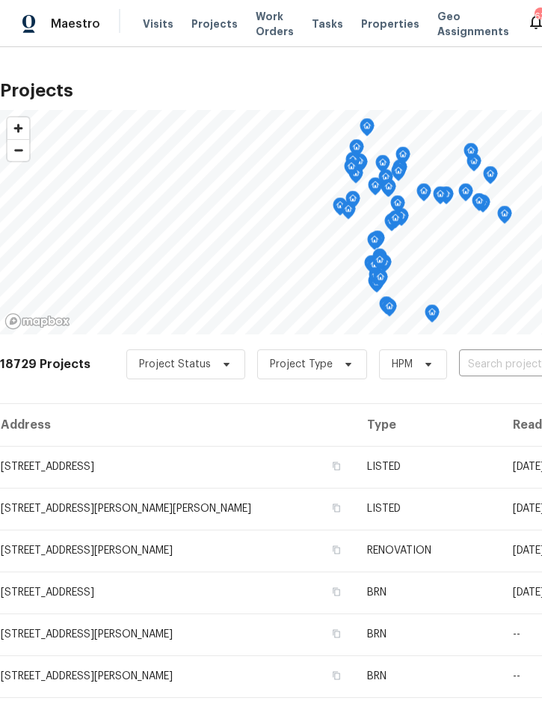
click at [496, 366] on input "text" at bounding box center [544, 364] width 171 height 23
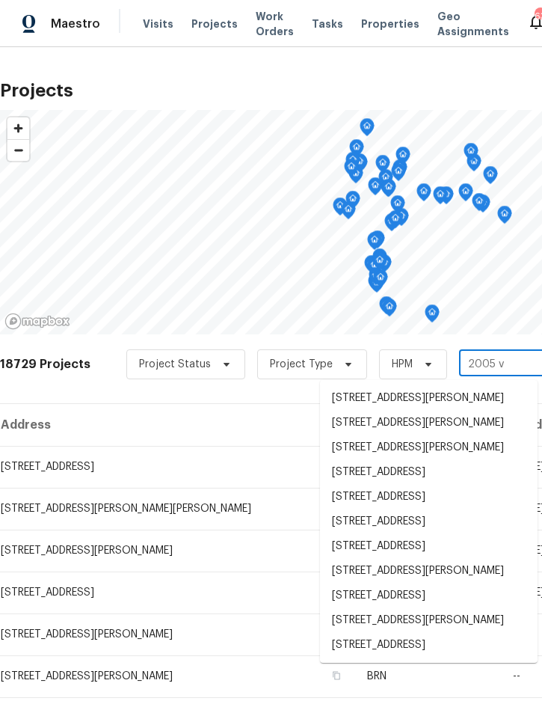
type input "2005 vi"
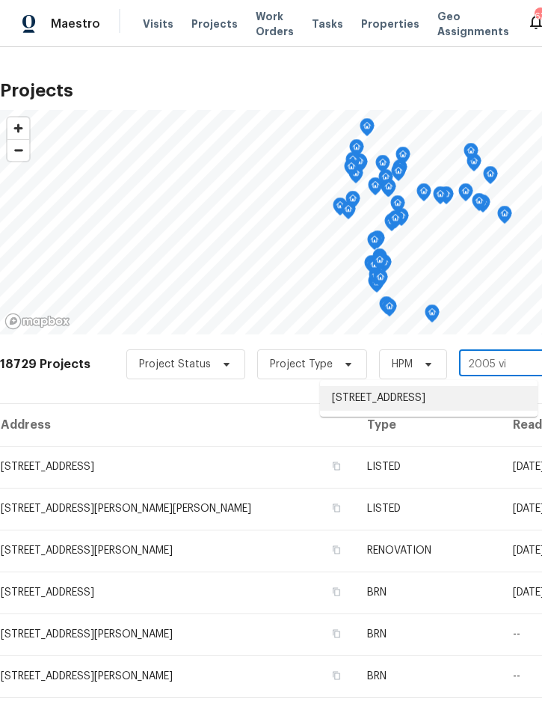
click at [405, 401] on li "2005 Via Napoli St, Plant City, FL 33566" at bounding box center [429, 398] width 218 height 25
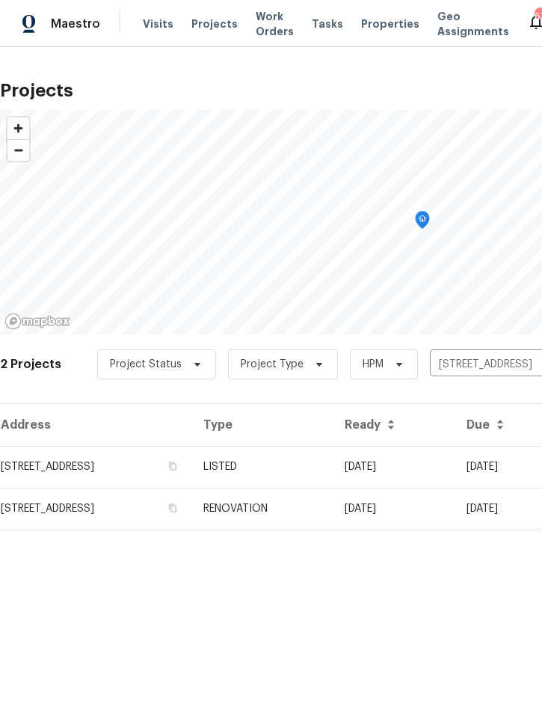
click at [333, 458] on td "LISTED" at bounding box center [261, 467] width 141 height 42
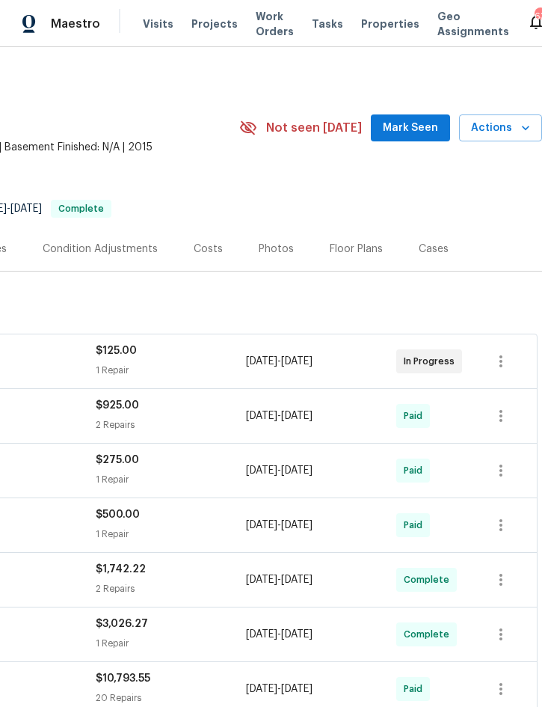
scroll to position [0, 303]
click at [518, 117] on button "Actions" at bounding box center [500, 128] width 83 height 28
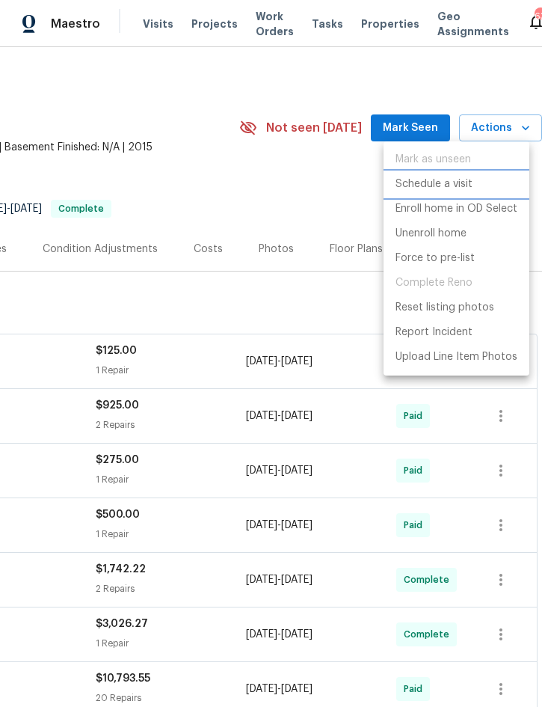
click at [453, 180] on p "Schedule a visit" at bounding box center [434, 184] width 77 height 16
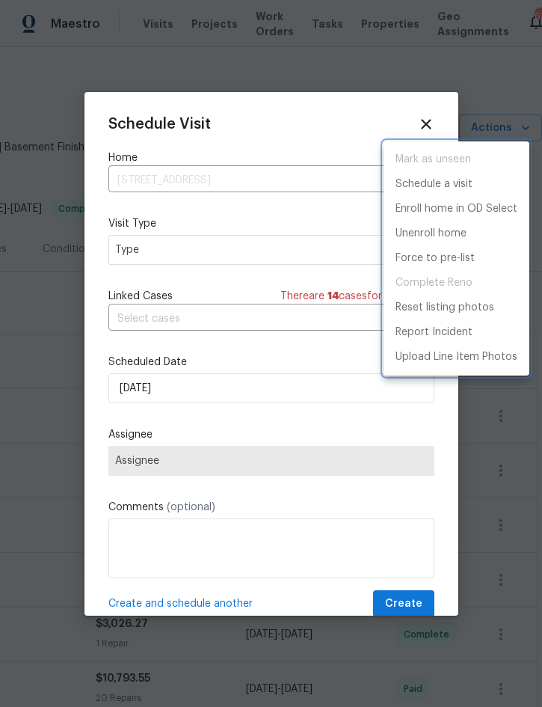
click at [262, 252] on div at bounding box center [271, 353] width 542 height 707
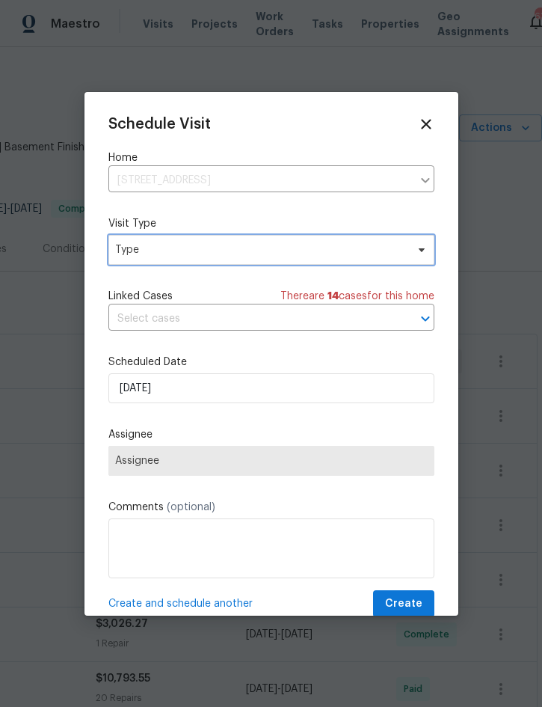
click at [279, 248] on span "Type" at bounding box center [260, 249] width 291 height 15
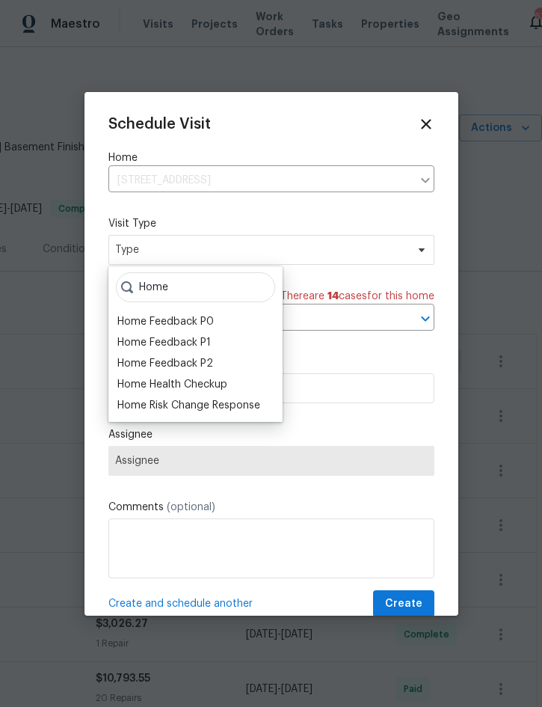
type input "Home"
click at [218, 387] on div "Home Health Checkup" at bounding box center [172, 384] width 110 height 15
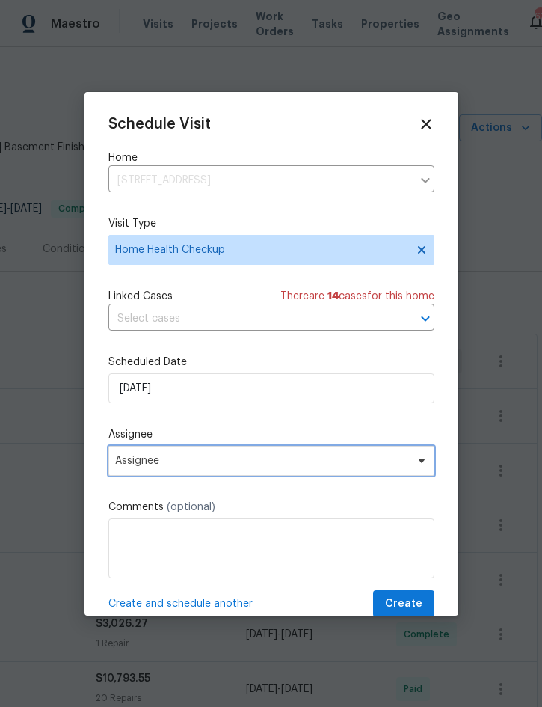
click at [234, 457] on span "Assignee" at bounding box center [271, 461] width 326 height 30
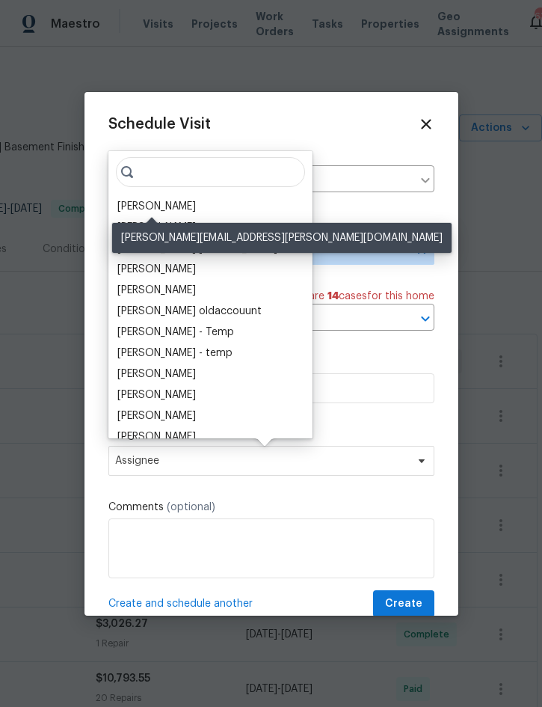
click at [185, 200] on div "[PERSON_NAME]" at bounding box center [156, 206] width 79 height 15
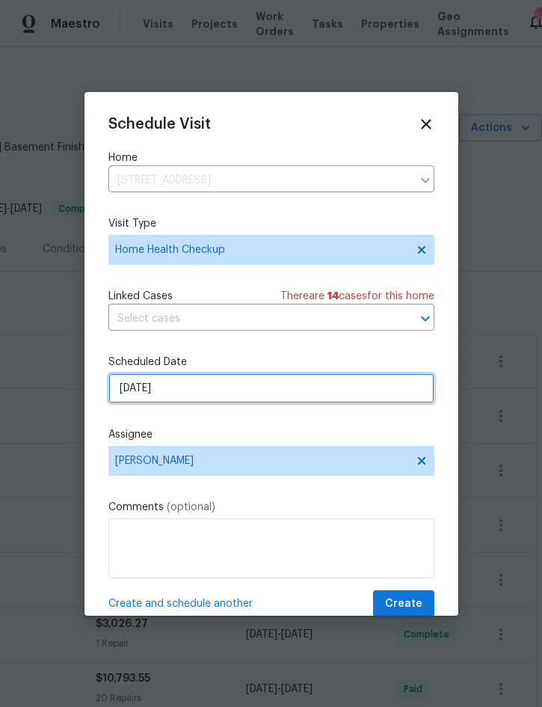
click at [262, 393] on input "9/9/2025" at bounding box center [271, 388] width 326 height 30
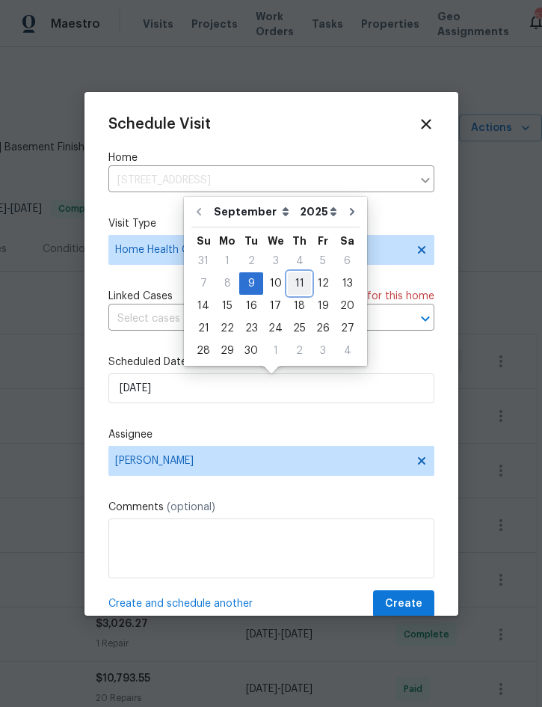
click at [294, 280] on div "11" at bounding box center [299, 283] width 23 height 21
type input "9/11/2025"
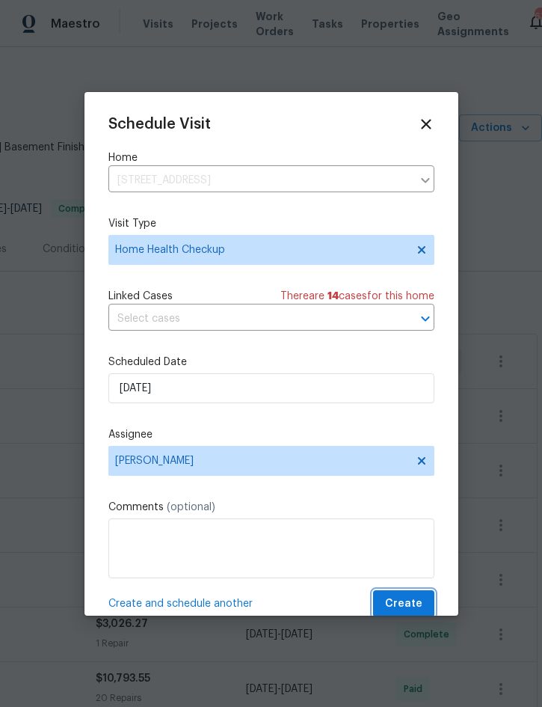
click at [406, 606] on span "Create" at bounding box center [403, 604] width 37 height 19
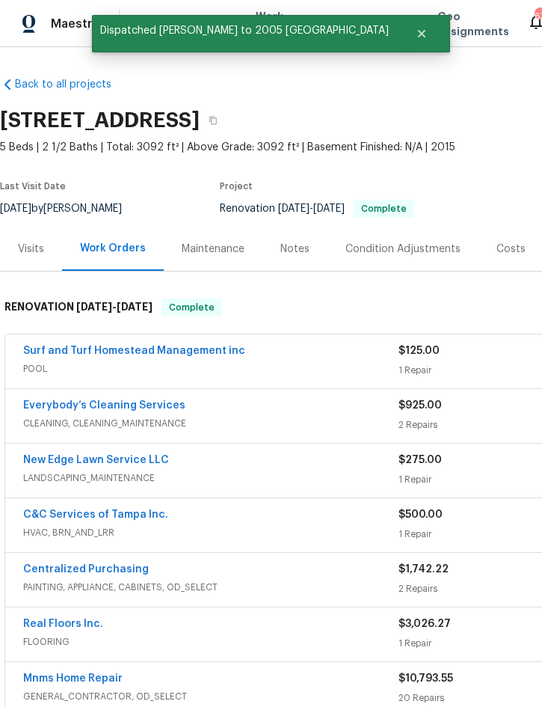
scroll to position [-1, 0]
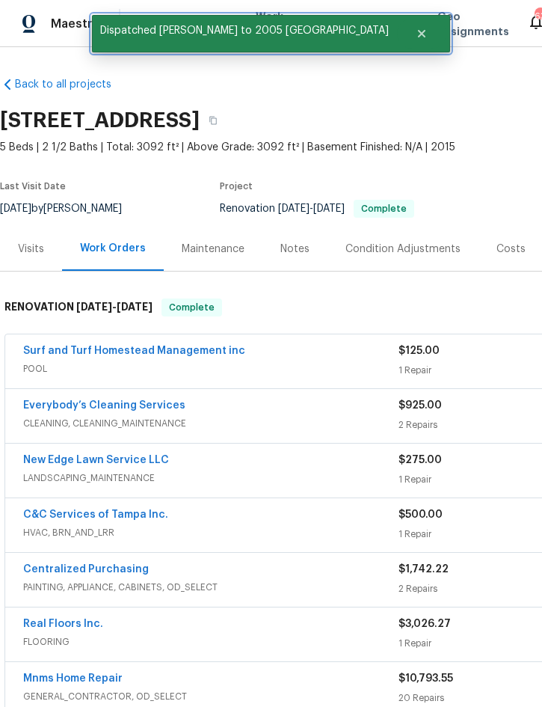
click at [416, 30] on icon "Close" at bounding box center [422, 34] width 12 height 12
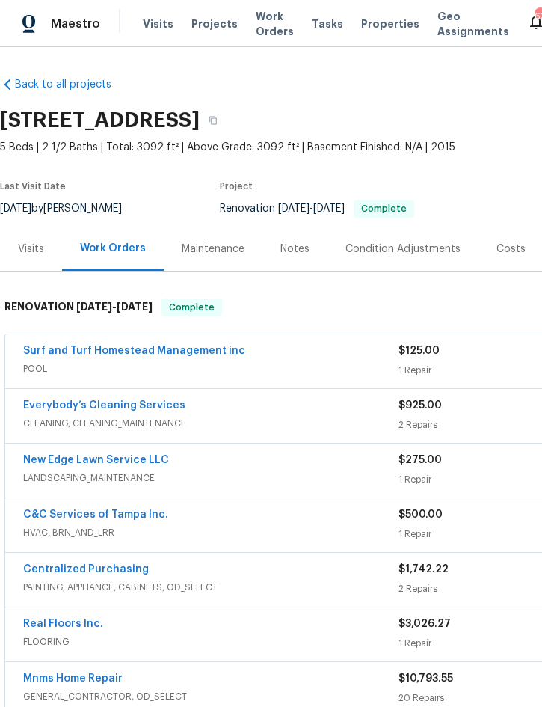
click at [212, 18] on span "Projects" at bounding box center [214, 23] width 46 height 15
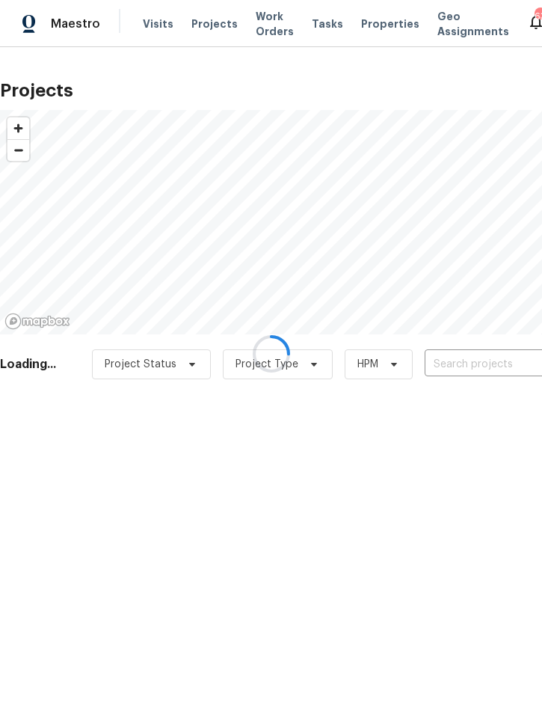
click at [479, 367] on input "text" at bounding box center [510, 364] width 171 height 23
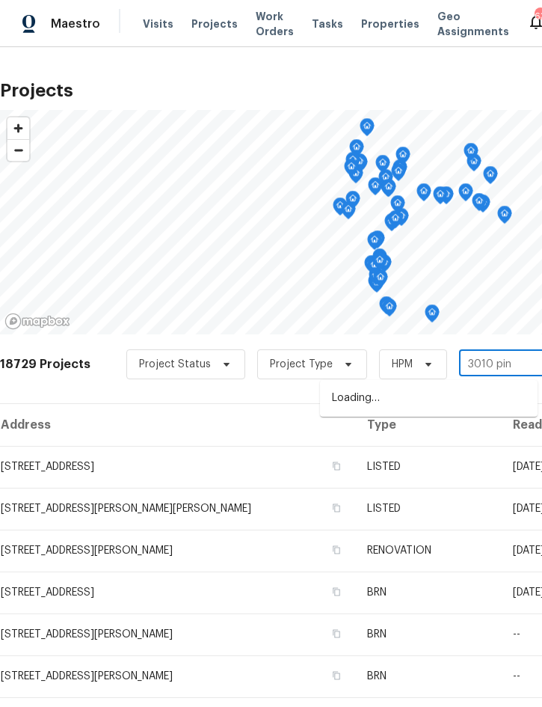
type input "3010 pine"
click at [446, 391] on li "3010 Pine Club Dr, Plant City, FL 33566" at bounding box center [429, 398] width 218 height 25
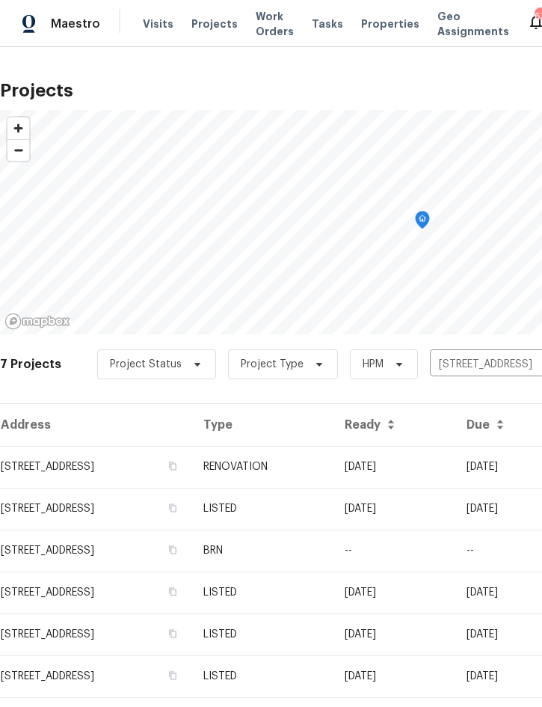
click at [333, 472] on td "RENOVATION" at bounding box center [261, 467] width 141 height 42
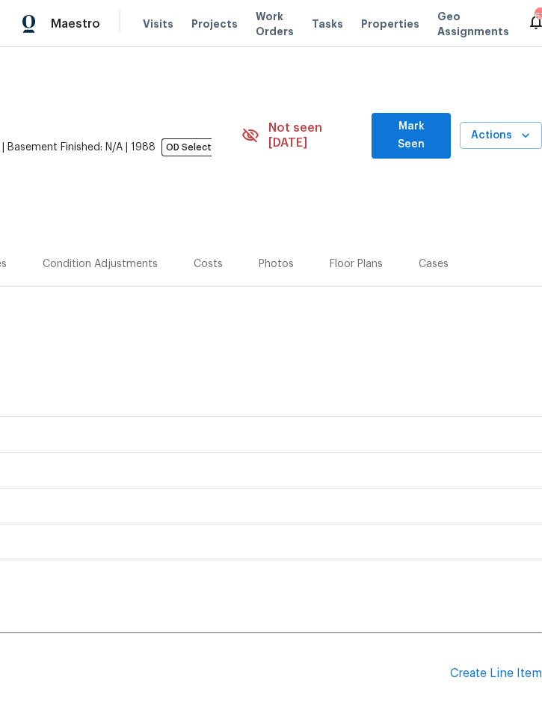
scroll to position [0, 303]
click at [506, 127] on span "Actions" at bounding box center [501, 135] width 58 height 19
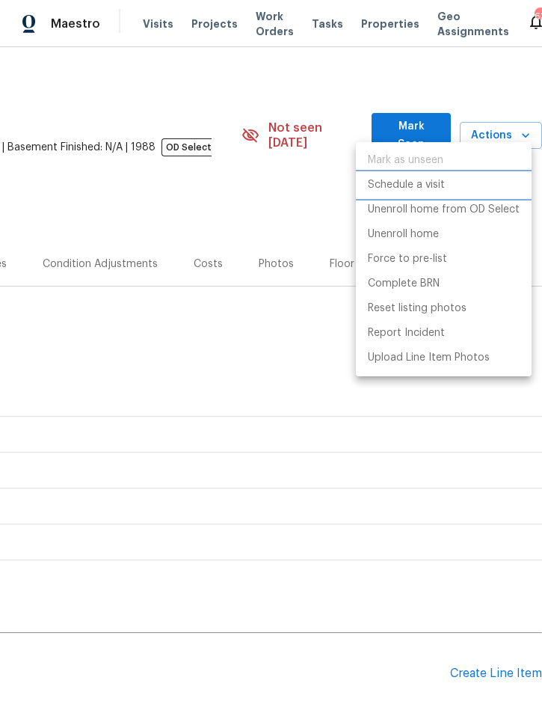
click at [436, 185] on p "Schedule a visit" at bounding box center [406, 185] width 77 height 16
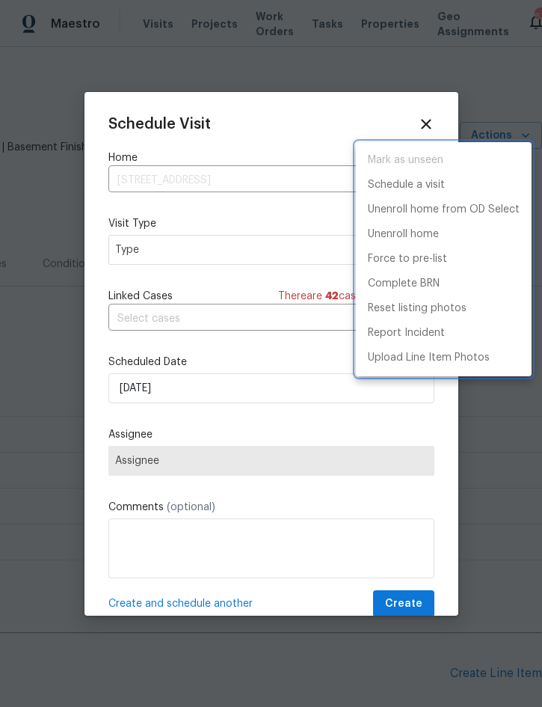
click at [237, 254] on div at bounding box center [271, 353] width 542 height 707
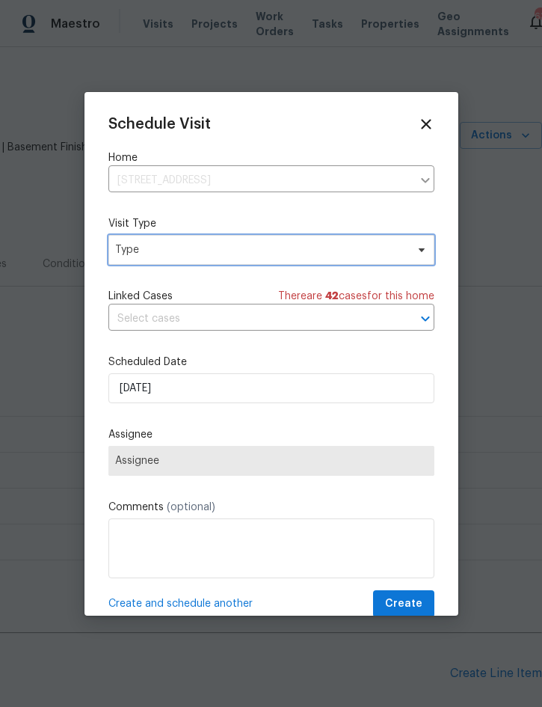
click at [249, 248] on span "Type" at bounding box center [260, 249] width 291 height 15
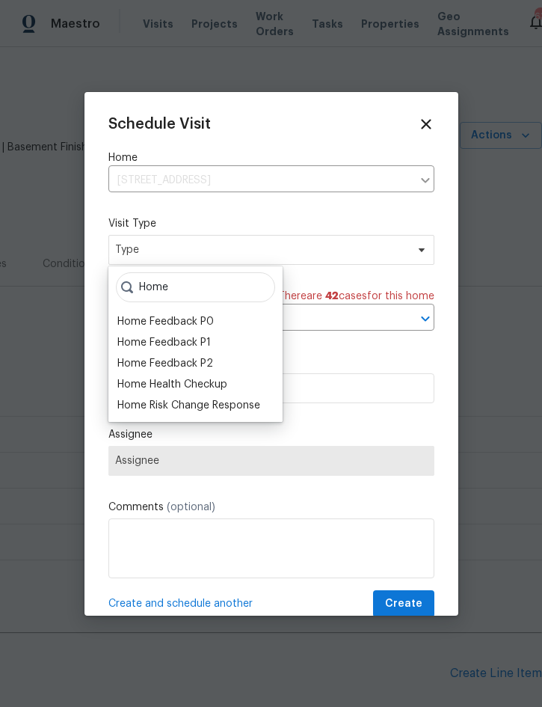
type input "Home"
click at [222, 387] on div "Home Health Checkup" at bounding box center [172, 384] width 110 height 15
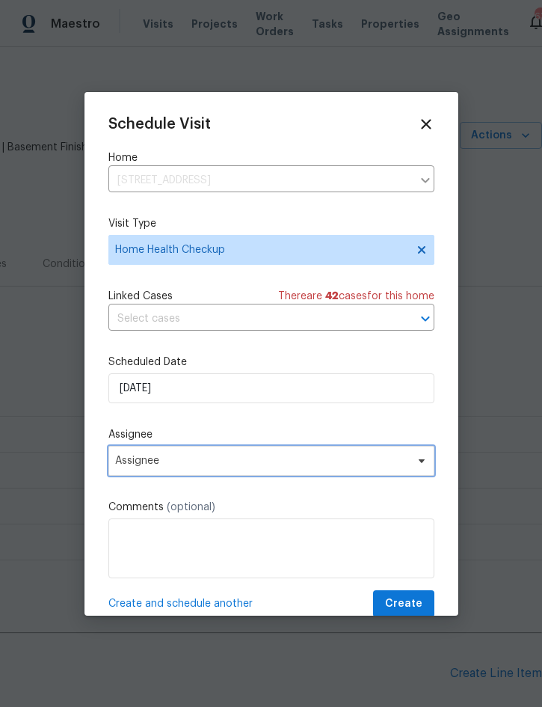
click at [227, 461] on span "Assignee" at bounding box center [261, 461] width 293 height 12
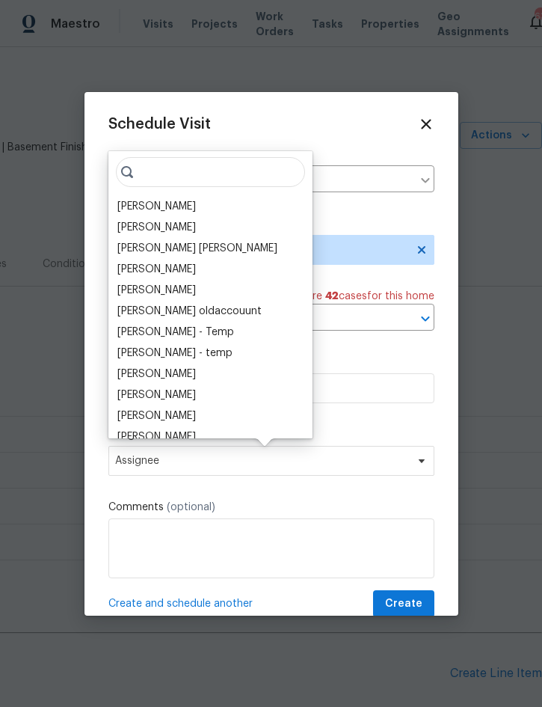
click at [179, 203] on div "[PERSON_NAME]" at bounding box center [156, 206] width 79 height 15
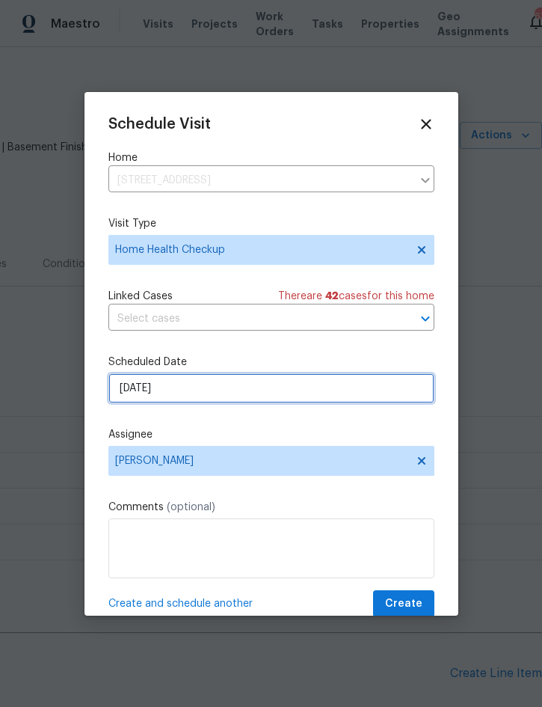
click at [255, 402] on input "9/9/2025" at bounding box center [271, 388] width 326 height 30
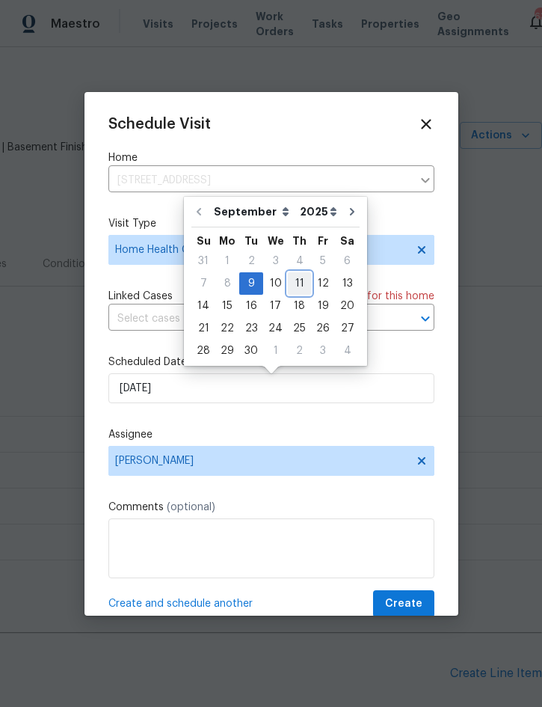
click at [298, 282] on div "11" at bounding box center [299, 283] width 23 height 21
type input "9/11/2025"
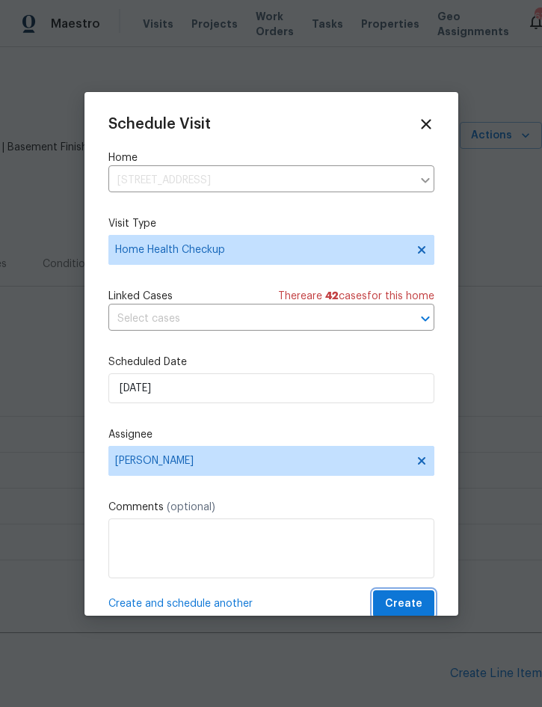
click at [412, 602] on span "Create" at bounding box center [403, 604] width 37 height 19
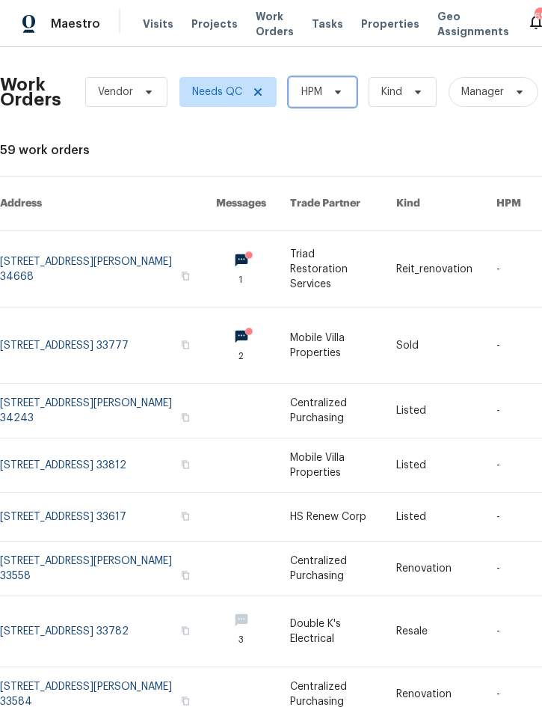
click at [322, 90] on span "HPM" at bounding box center [311, 92] width 21 height 15
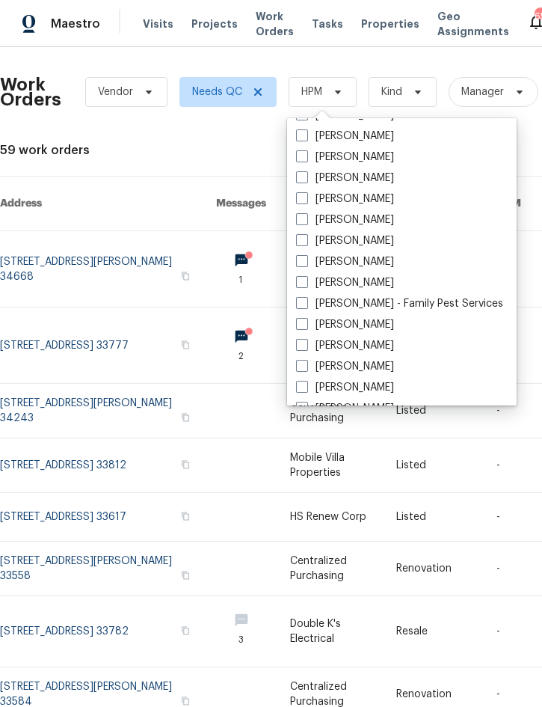
scroll to position [176, 0]
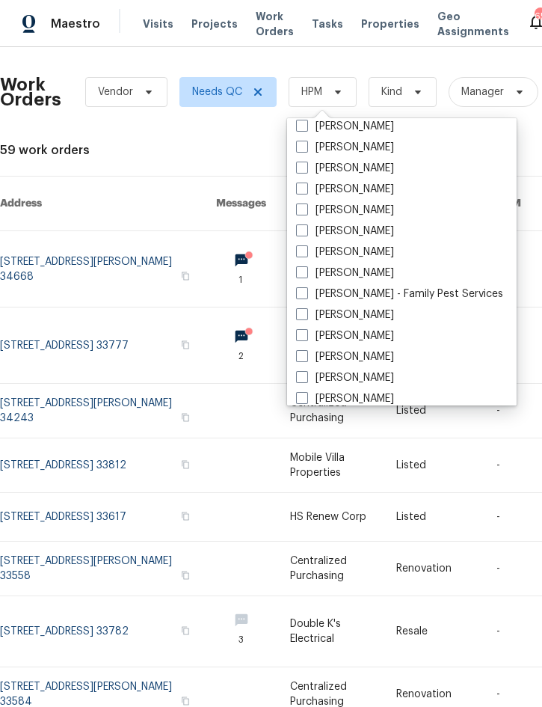
click at [366, 275] on label "[PERSON_NAME]" at bounding box center [345, 272] width 98 height 15
click at [306, 275] on input "[PERSON_NAME]" at bounding box center [301, 270] width 10 height 10
checkbox input "true"
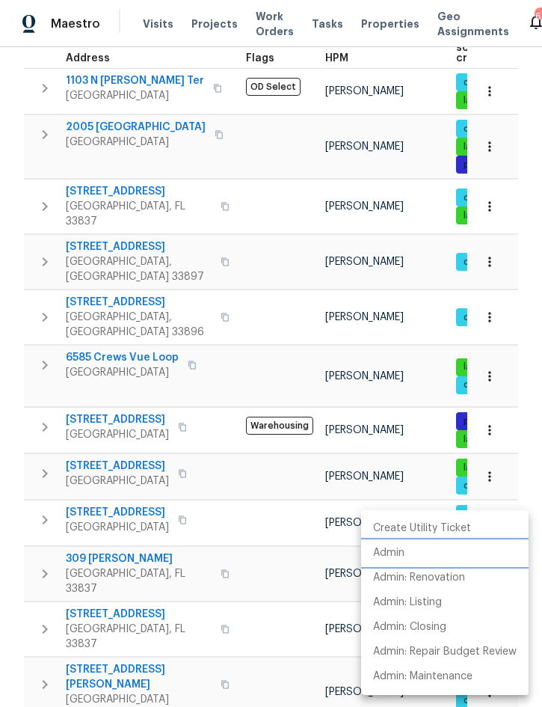
scroll to position [250, 0]
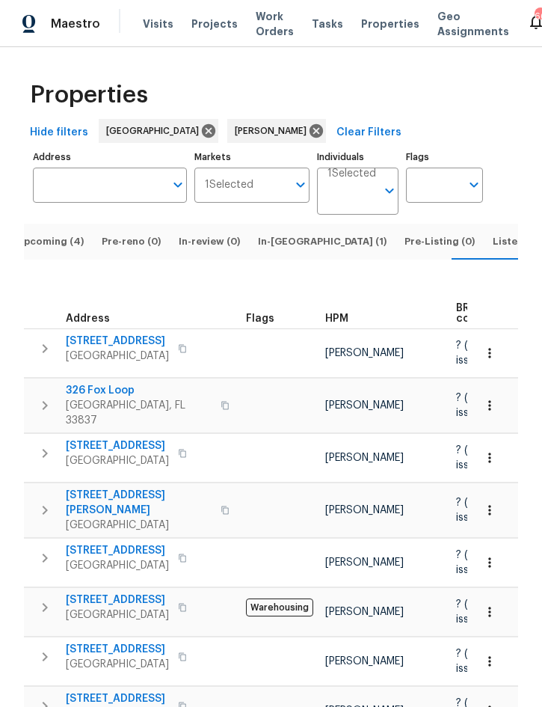
click at [55, 250] on span "Upcoming (4)" at bounding box center [49, 241] width 67 height 16
